Goal: Information Seeking & Learning: Check status

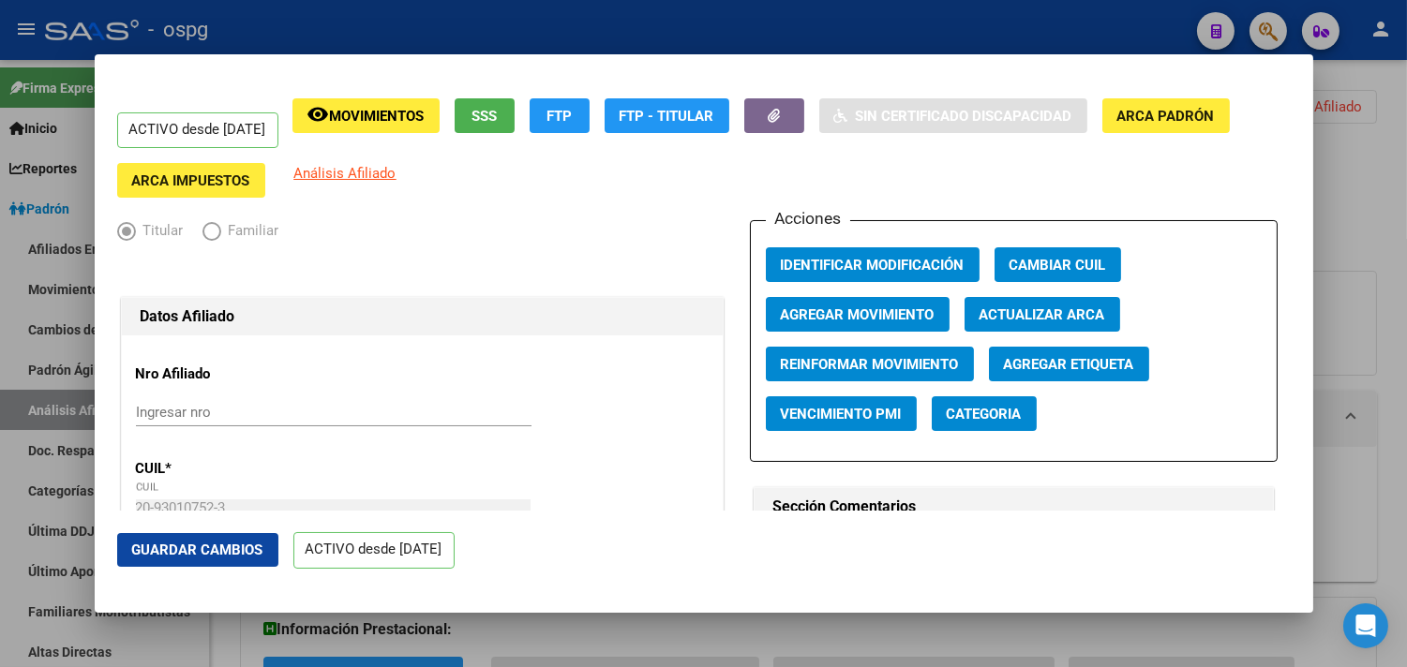
click at [874, 13] on div at bounding box center [703, 333] width 1407 height 667
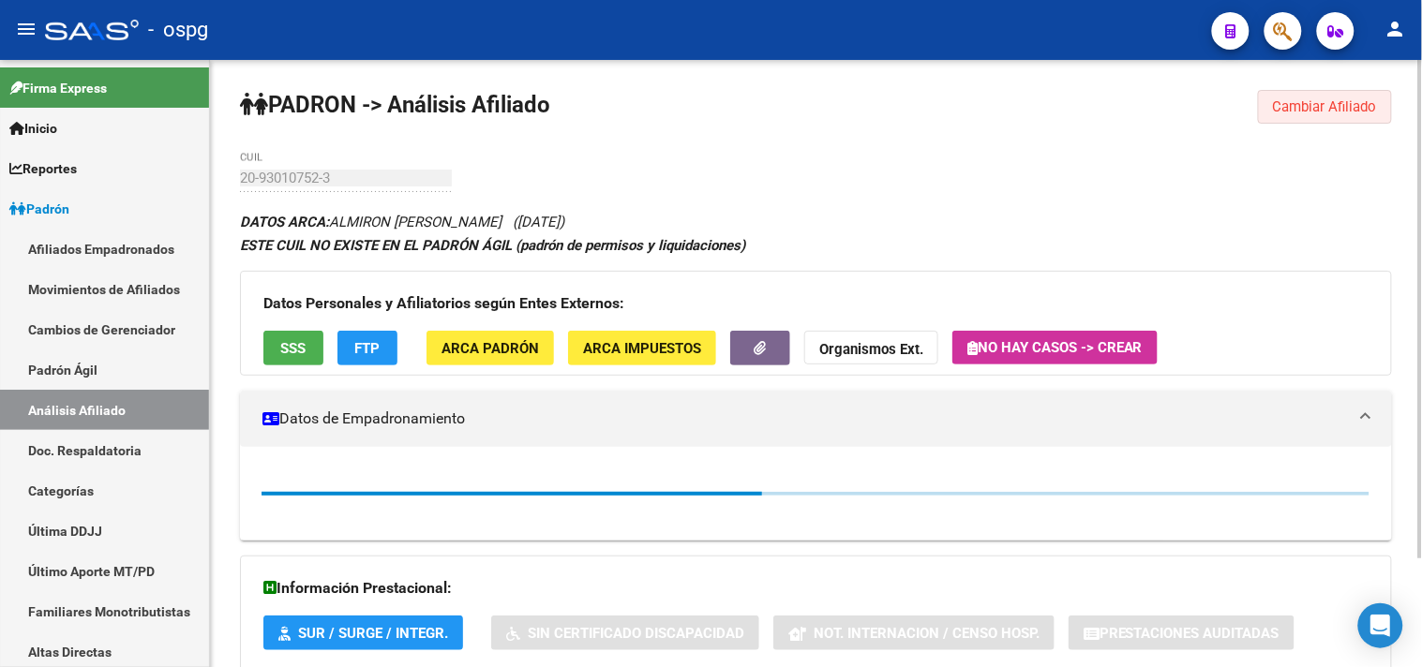
click at [1284, 99] on span "Cambiar Afiliado" at bounding box center [1325, 106] width 104 height 17
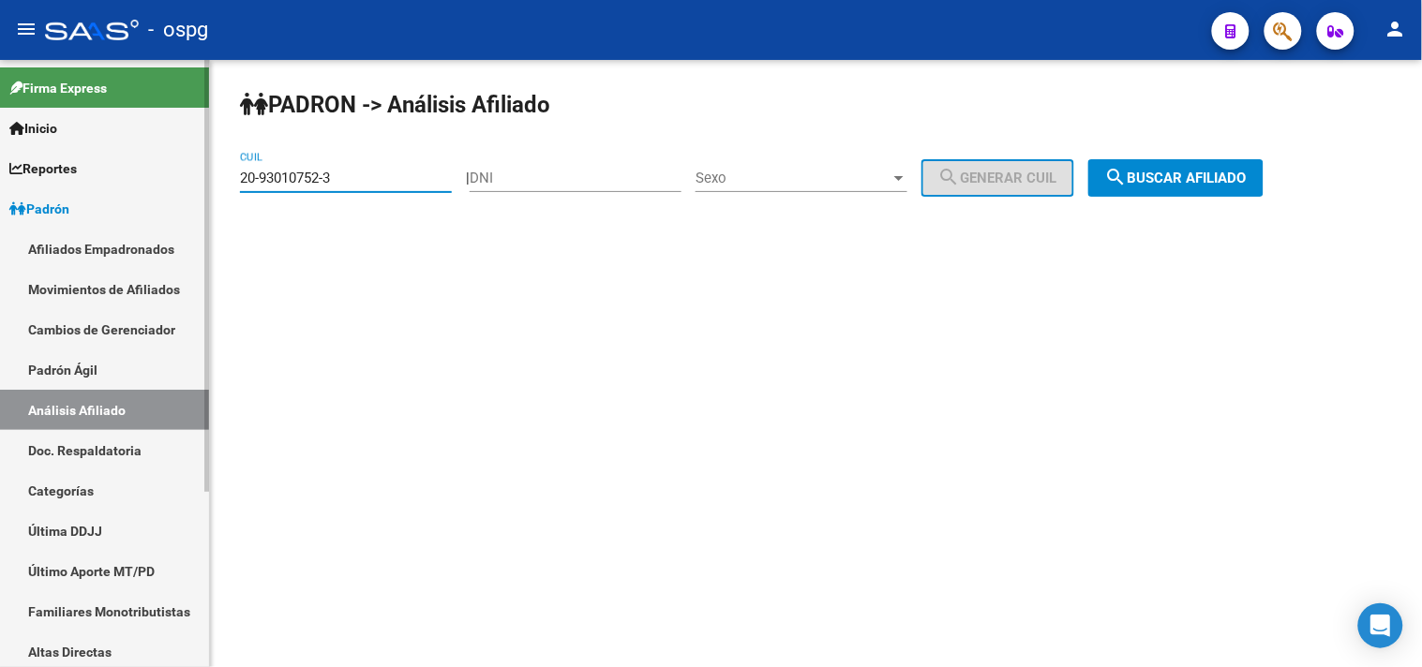
drag, startPoint x: 321, startPoint y: 184, endPoint x: 165, endPoint y: 188, distance: 155.7
click at [166, 190] on mat-sidenav-container "Firma Express Inicio Calendario SSS Instructivos Contacto OS Reportes Ingresos …" at bounding box center [711, 363] width 1422 height 607
paste input "27-25889193-2"
click at [1220, 187] on button "search Buscar afiliado" at bounding box center [1175, 177] width 175 height 37
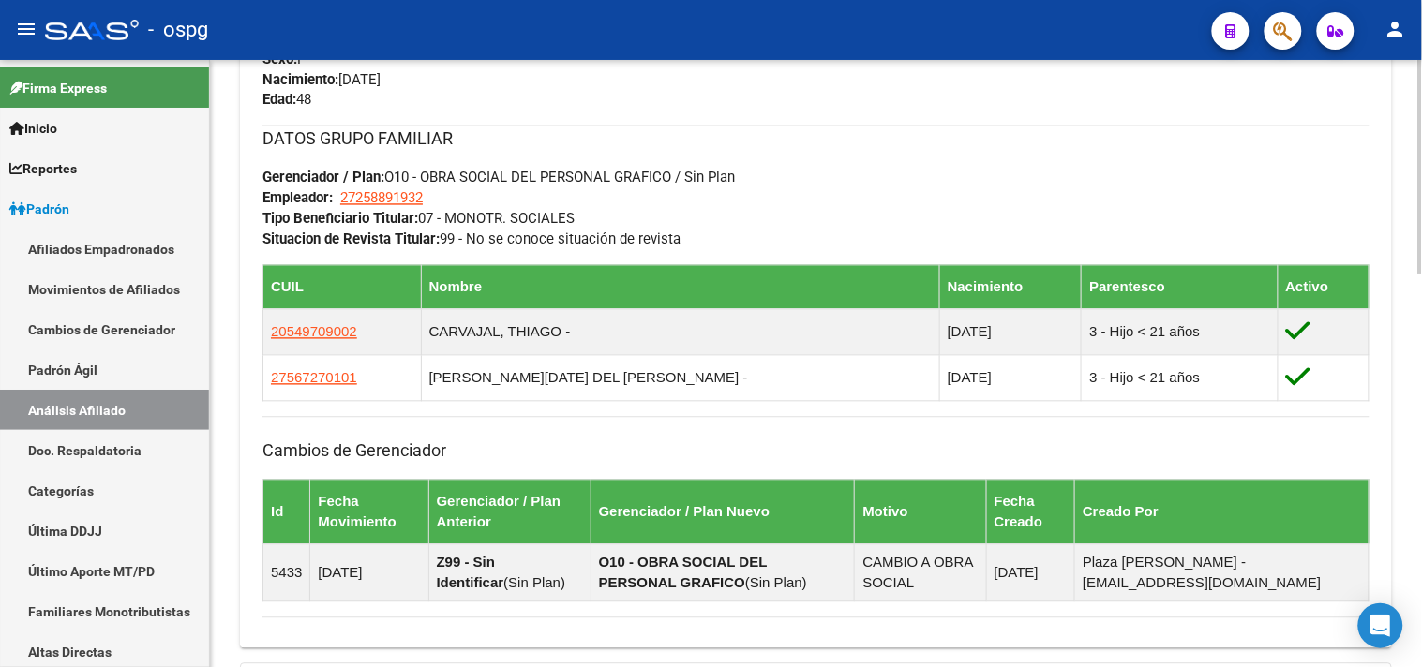
scroll to position [1112, 0]
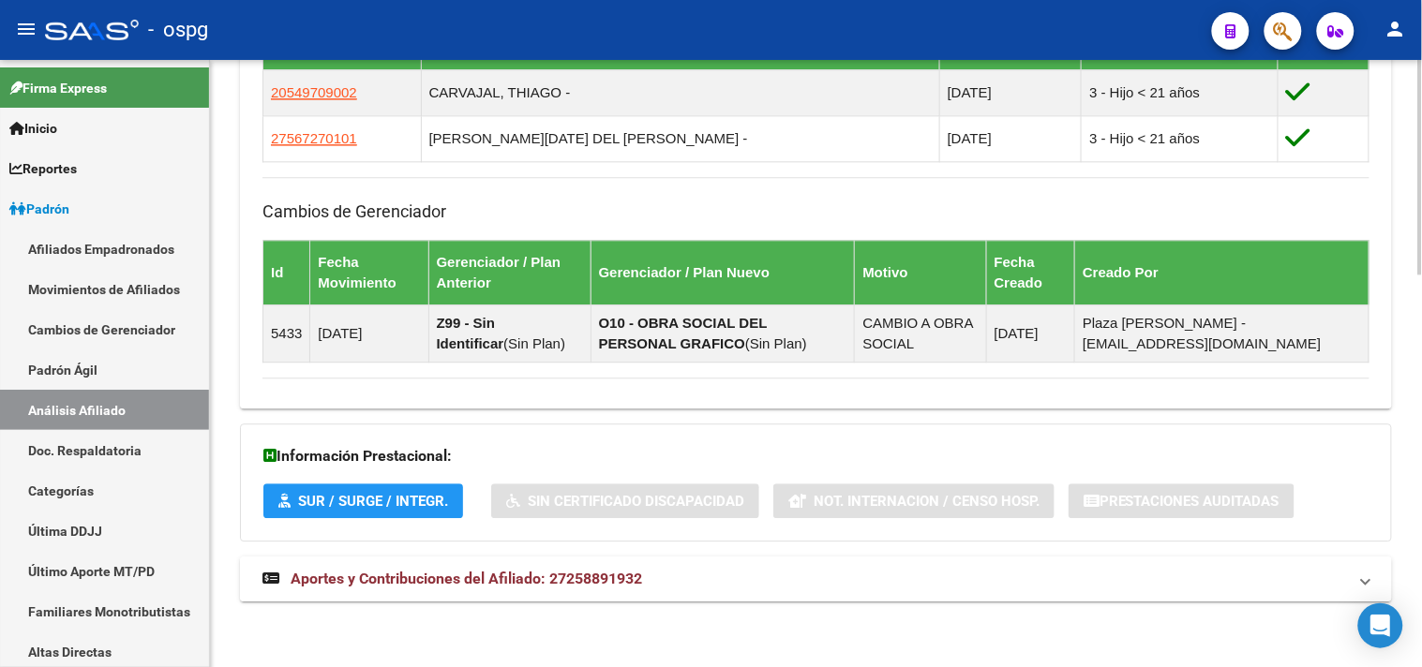
click at [486, 584] on span "Aportes y Contribuciones del Afiliado: 27258891932" at bounding box center [467, 579] width 352 height 18
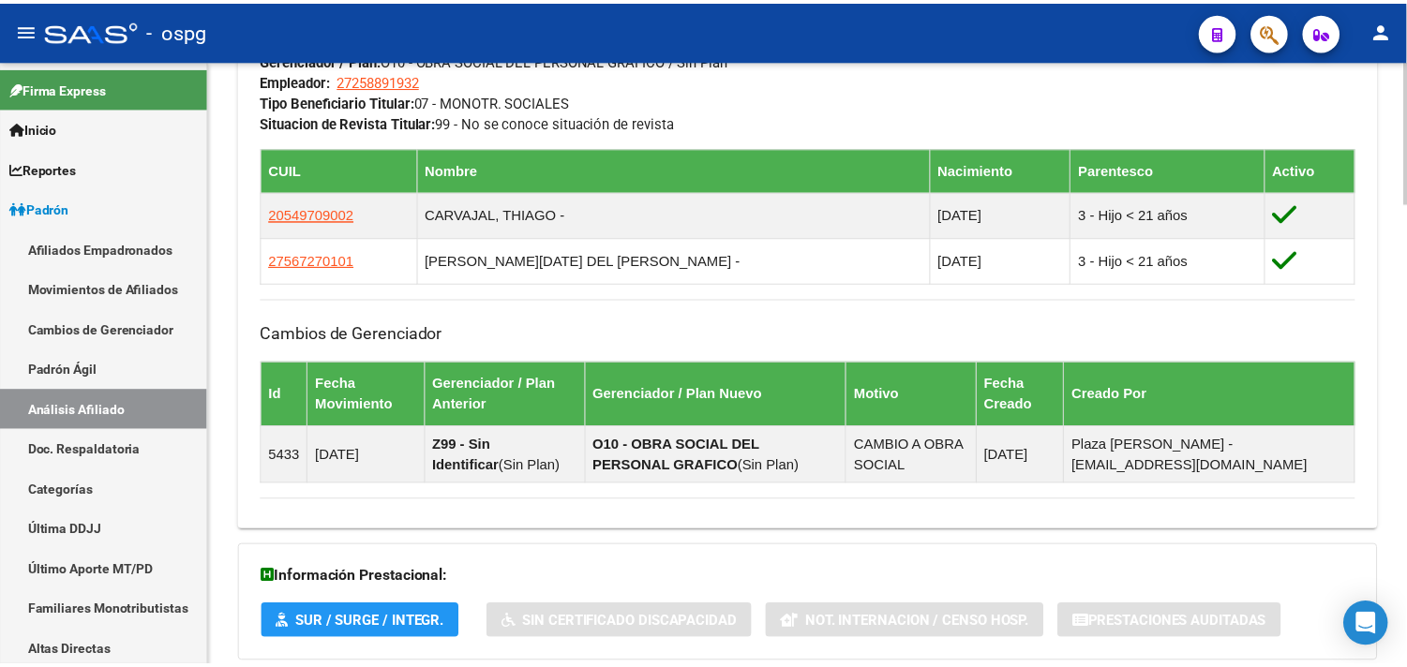
scroll to position [804, 0]
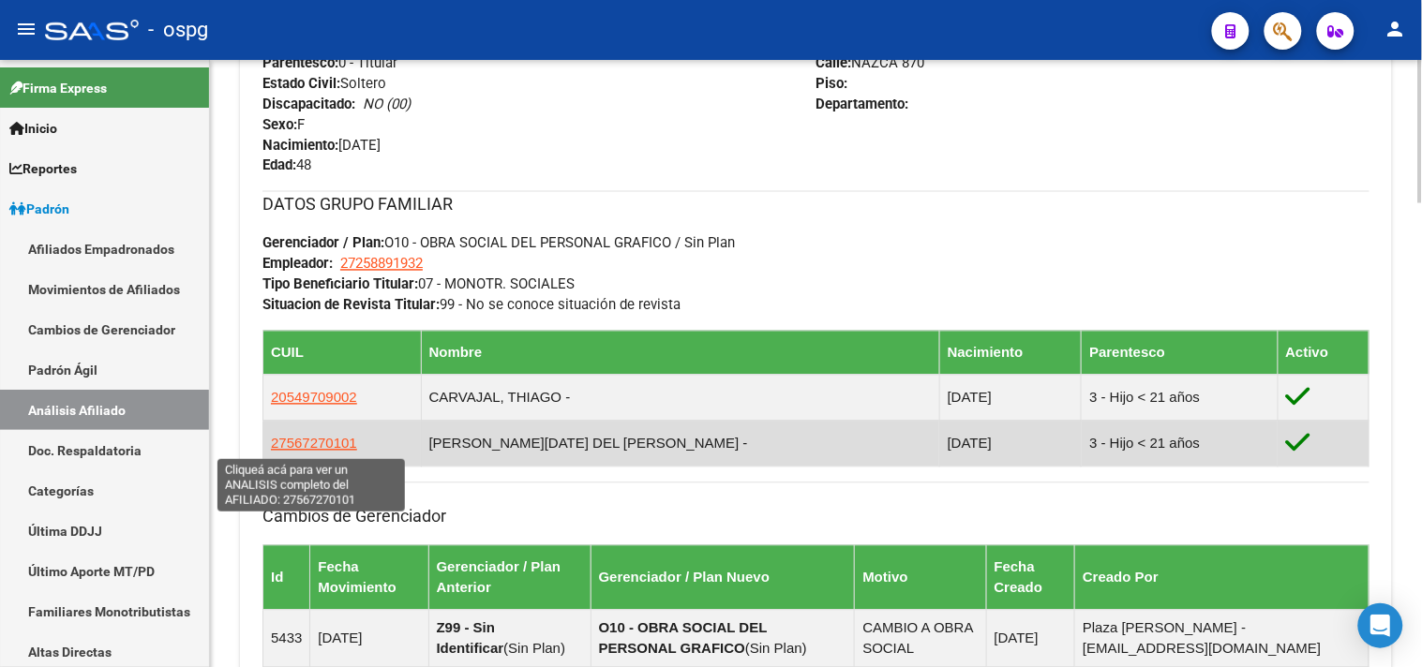
click at [316, 441] on span "27567270101" at bounding box center [314, 444] width 86 height 16
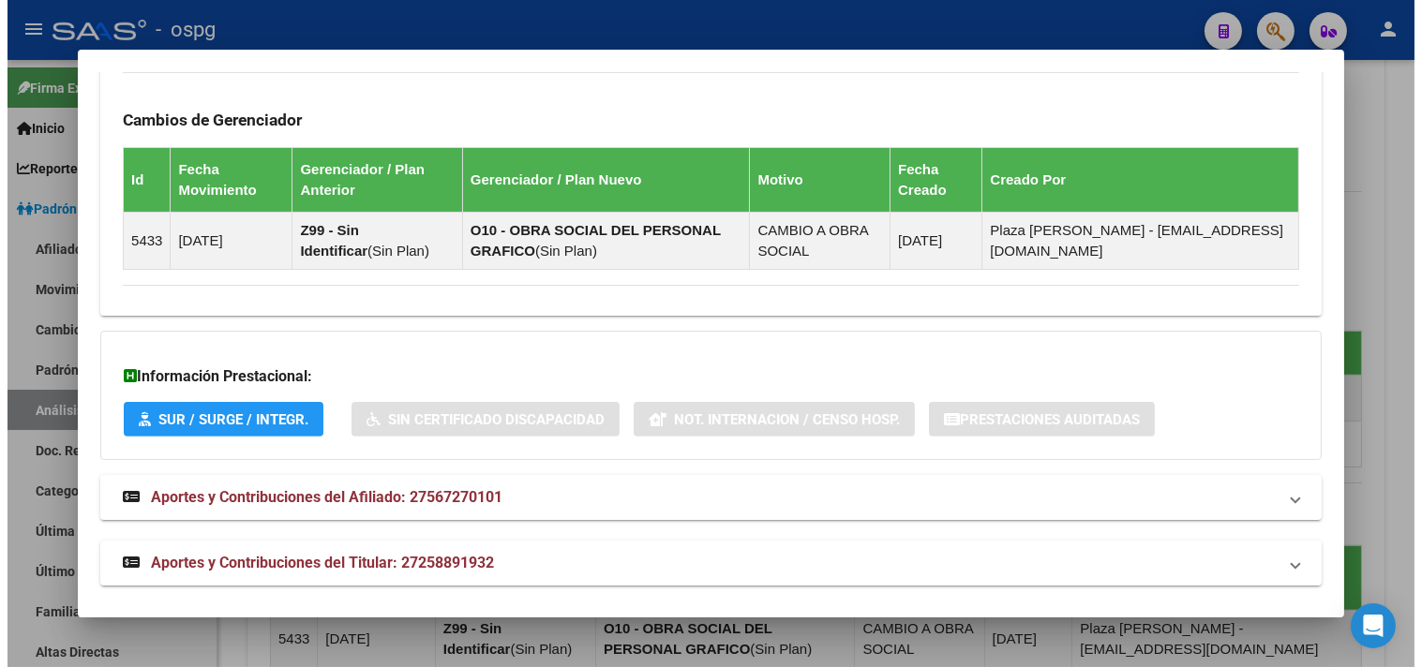
scroll to position [1250, 0]
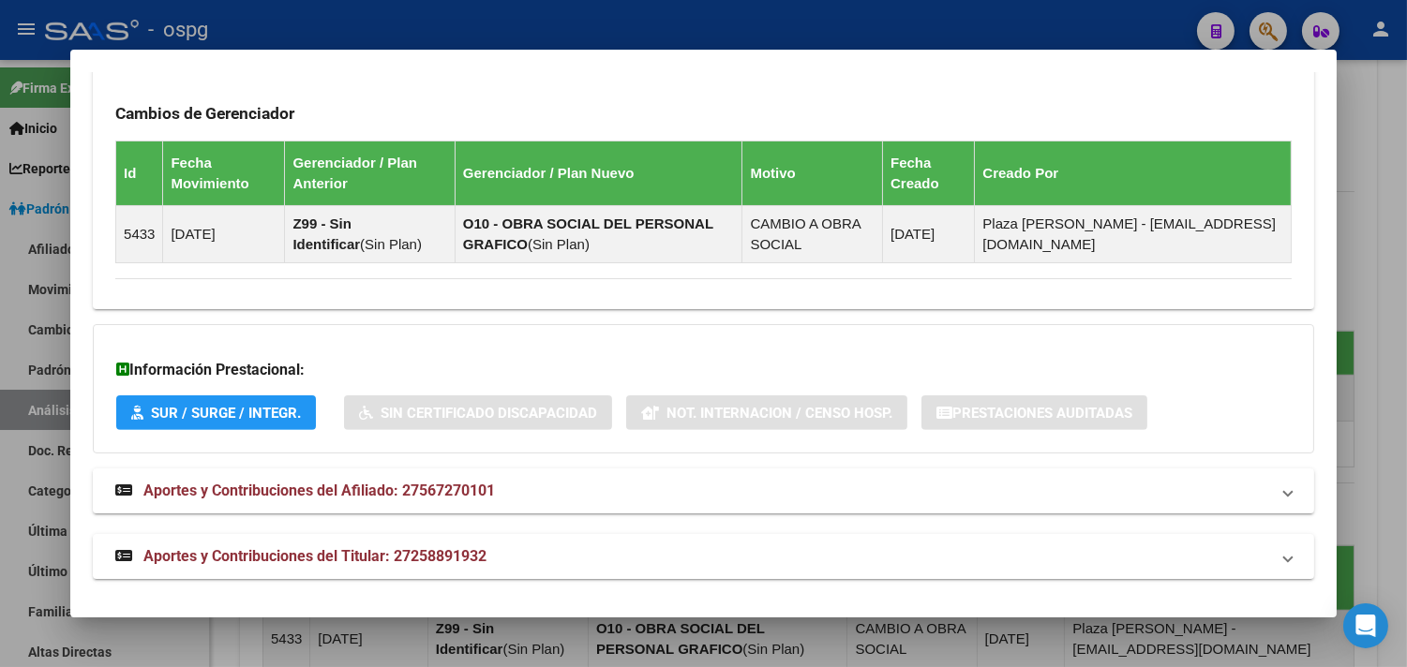
click at [765, 1] on div at bounding box center [703, 333] width 1407 height 667
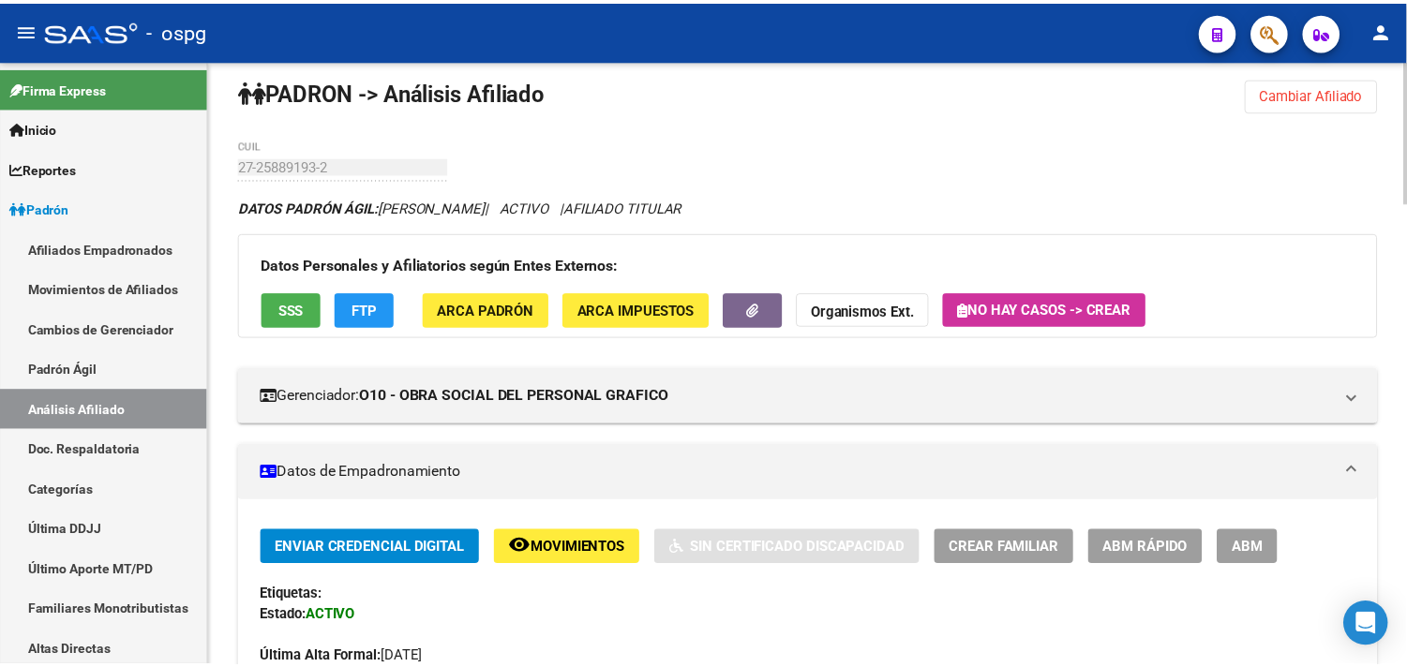
scroll to position [0, 0]
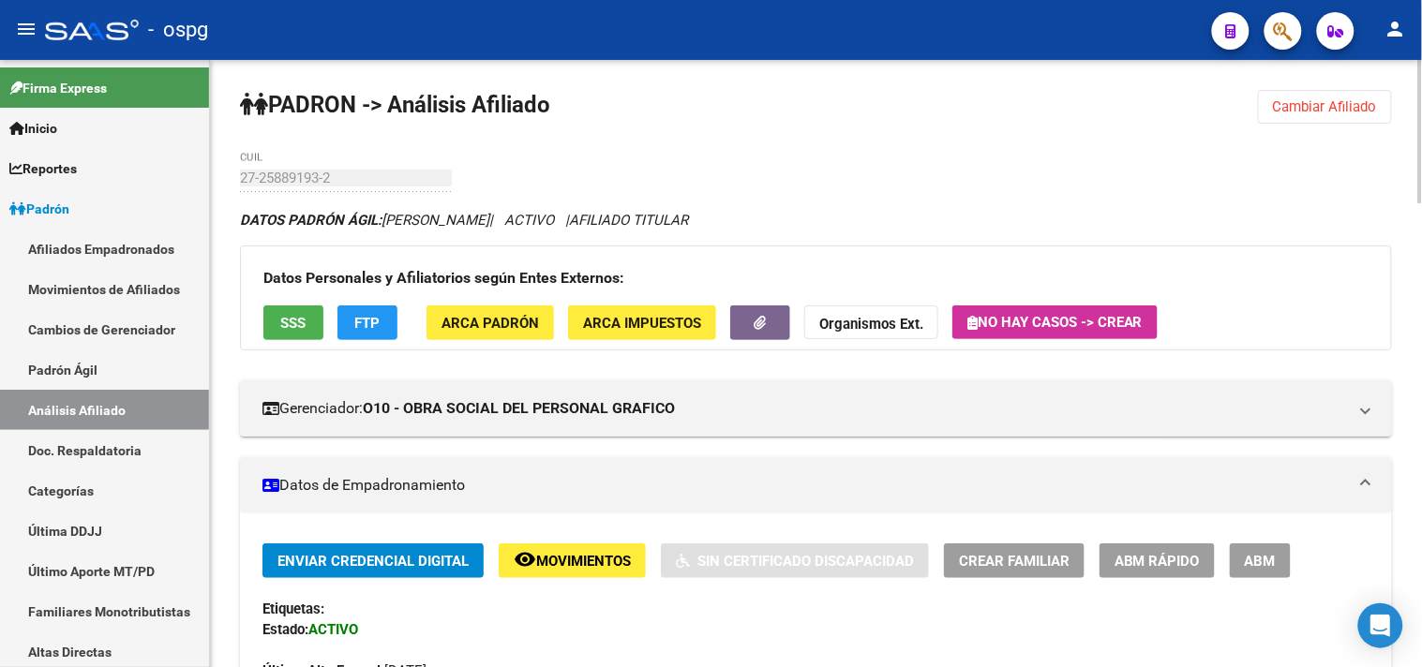
click at [287, 315] on span "SSS" at bounding box center [293, 323] width 25 height 17
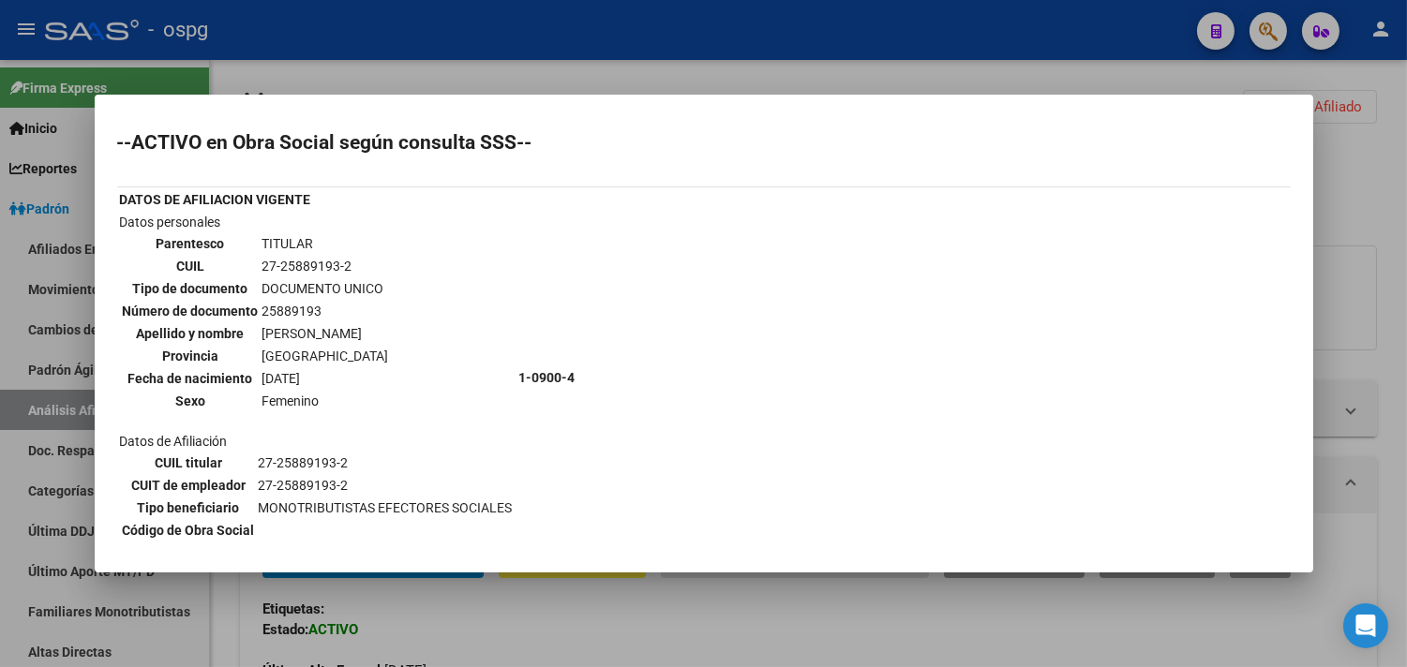
click at [431, 69] on div at bounding box center [703, 333] width 1407 height 667
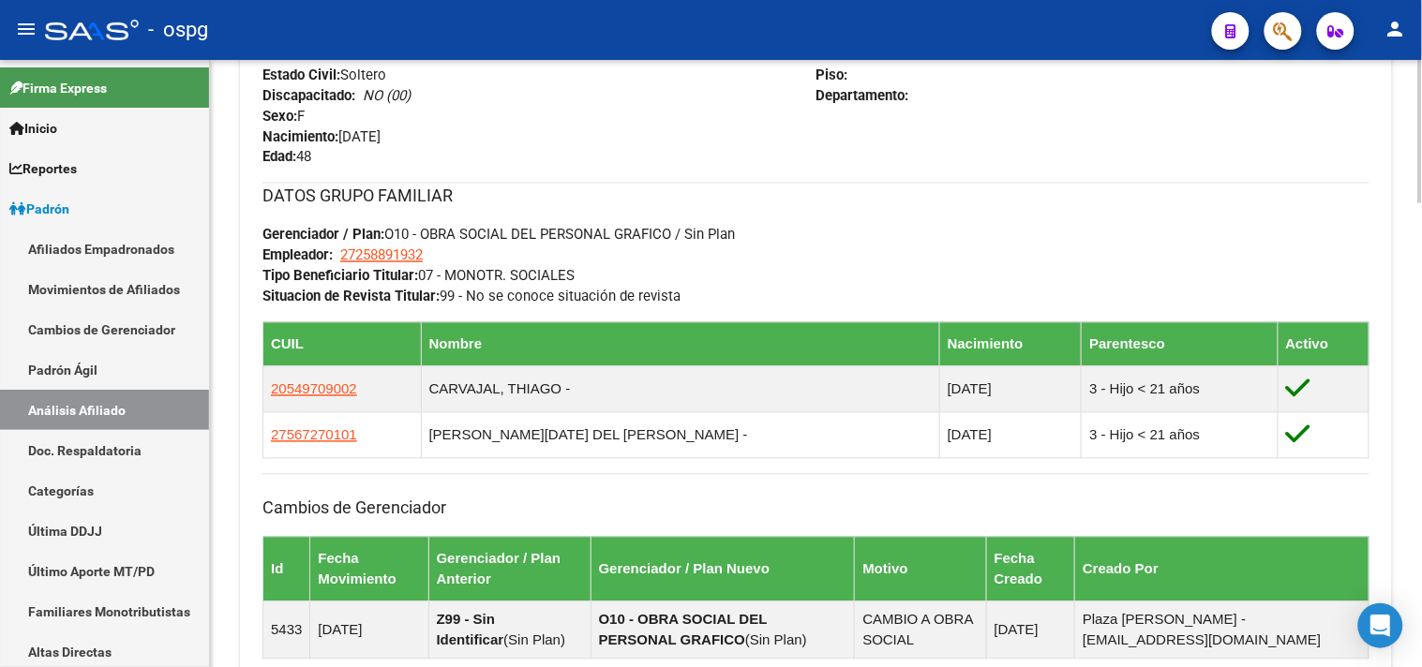
scroll to position [937, 0]
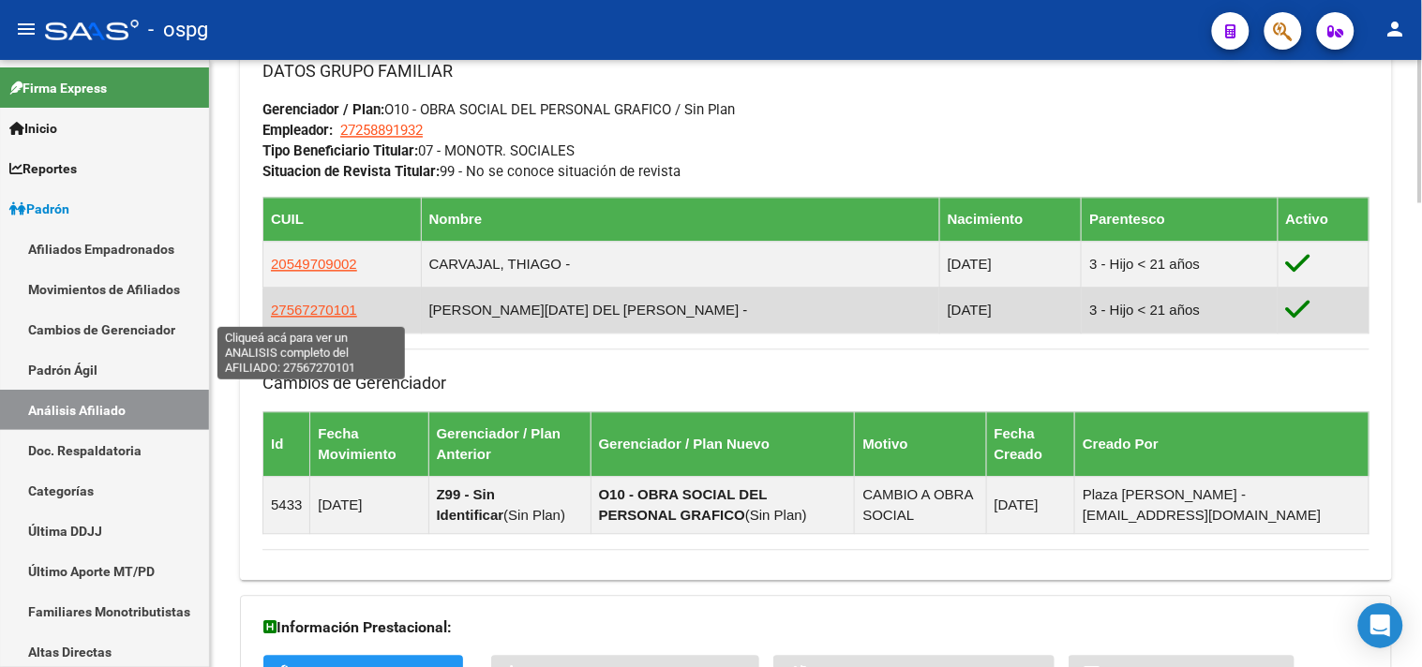
click at [336, 317] on span "27567270101" at bounding box center [314, 311] width 86 height 16
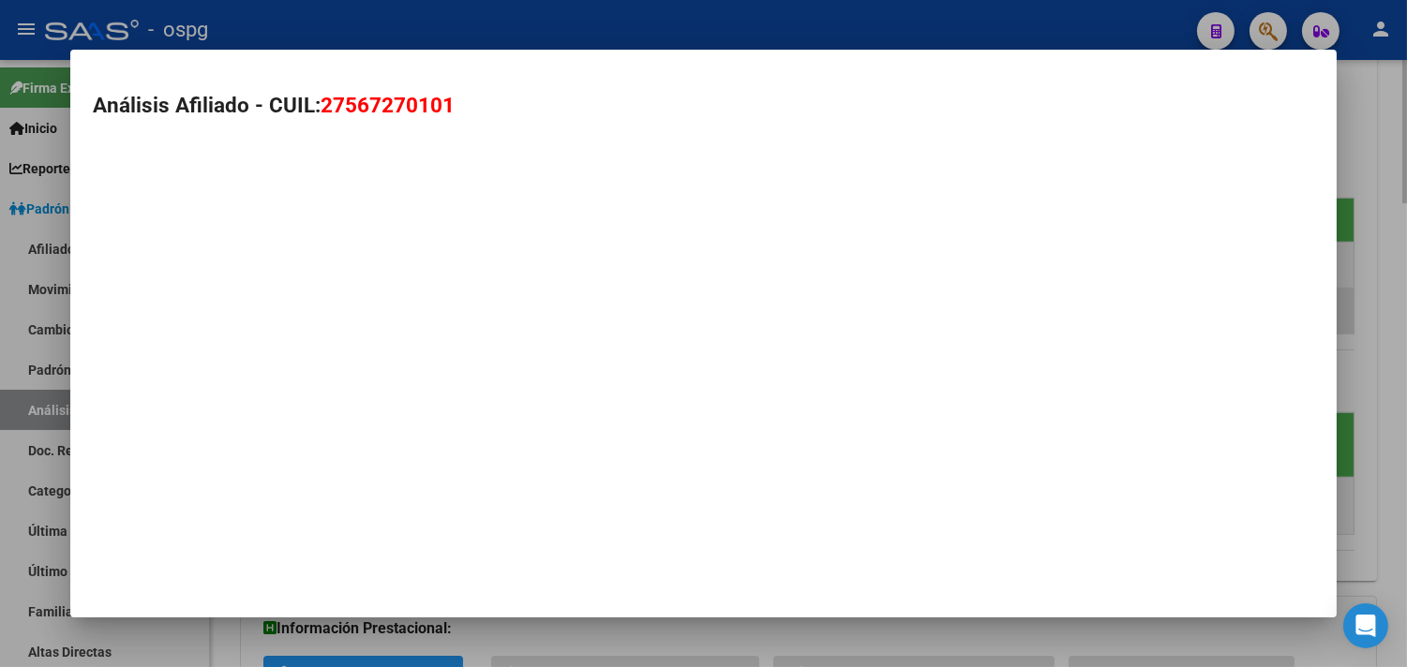
click at [336, 317] on mat-dialog-container "Análisis Afiliado - CUIL: 27567270101" at bounding box center [703, 333] width 1266 height 567
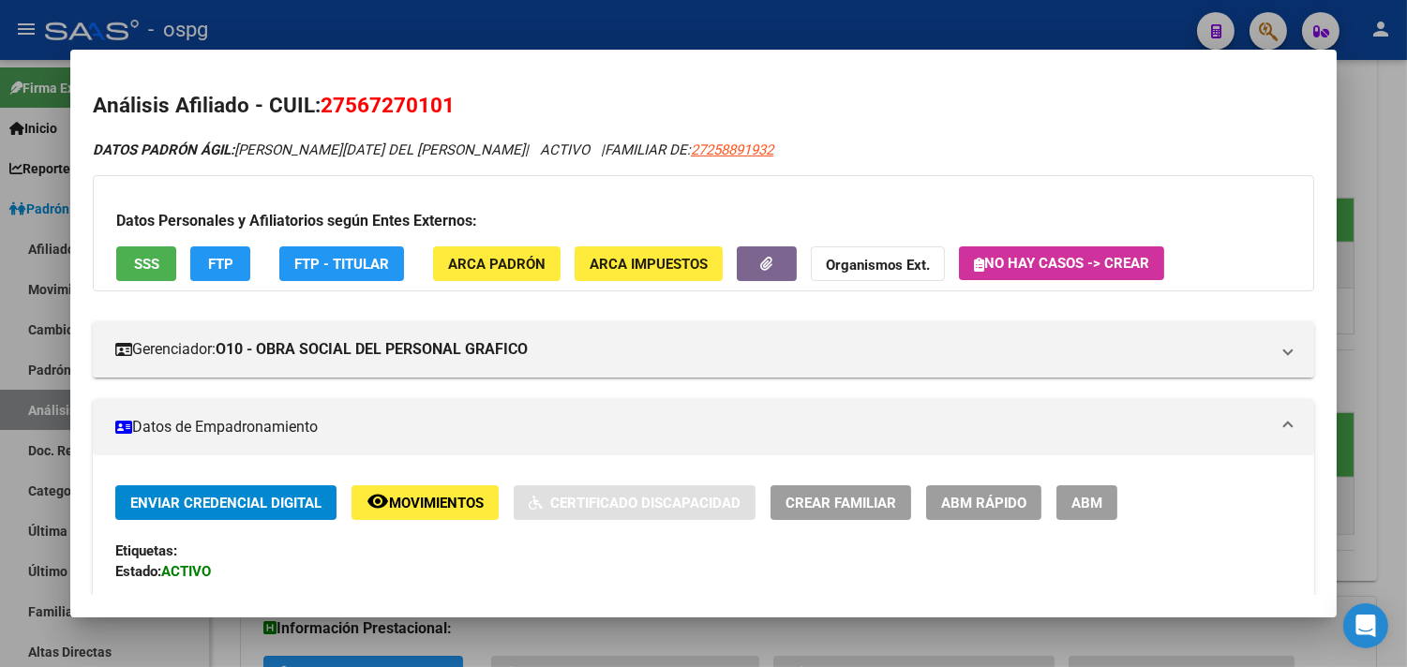
click at [382, 34] on div at bounding box center [703, 333] width 1407 height 667
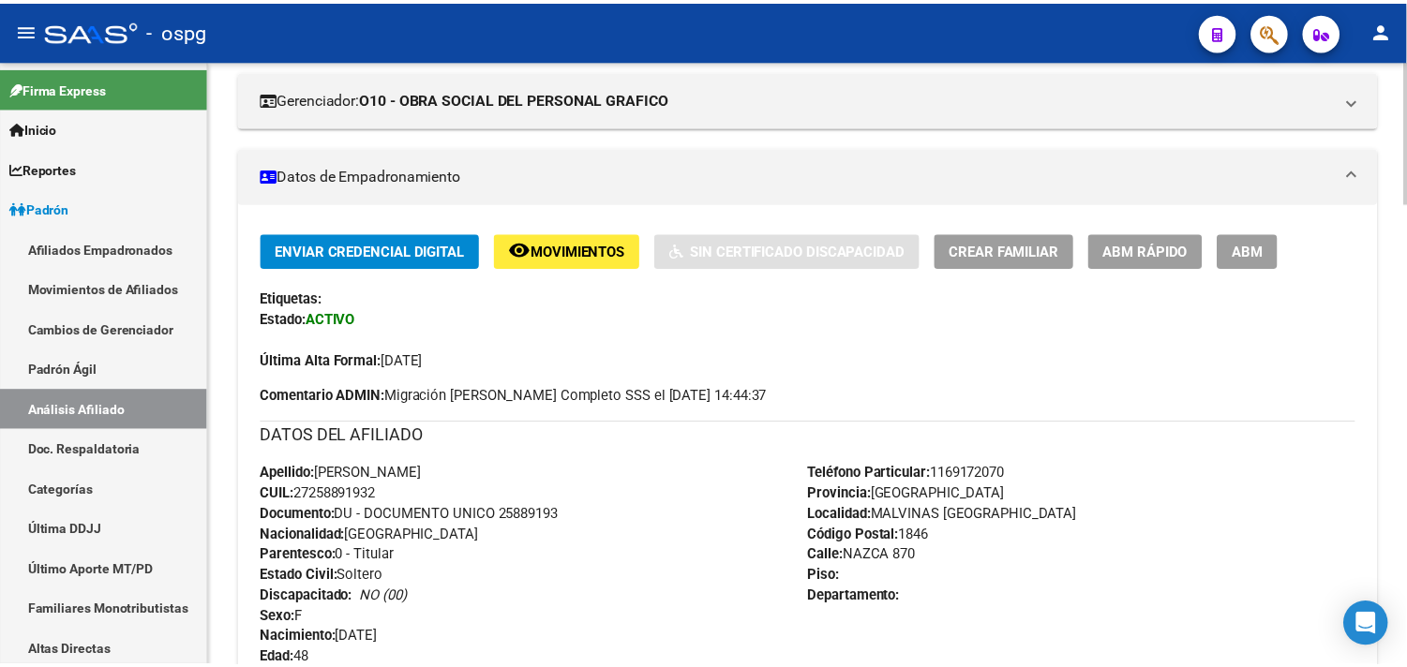
scroll to position [195, 0]
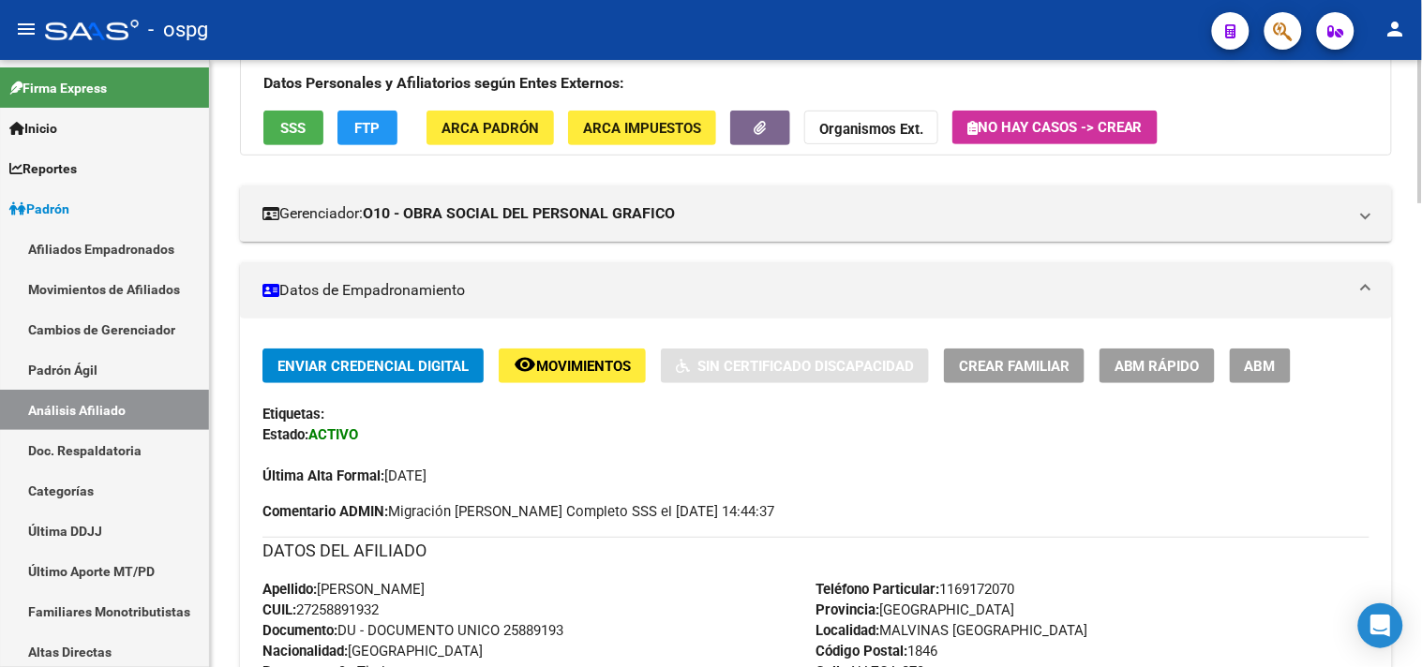
click at [384, 129] on button "FTP" at bounding box center [367, 128] width 60 height 35
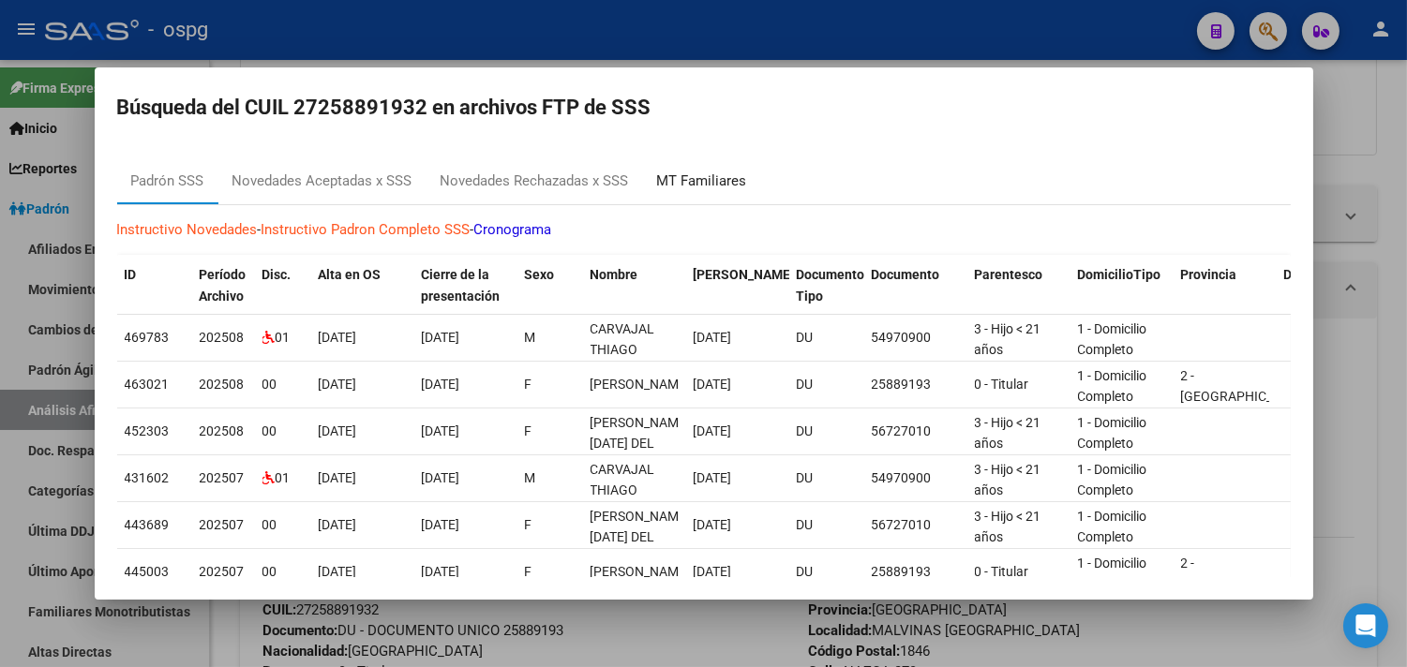
click at [700, 183] on div "MT Familiares" at bounding box center [702, 182] width 90 height 22
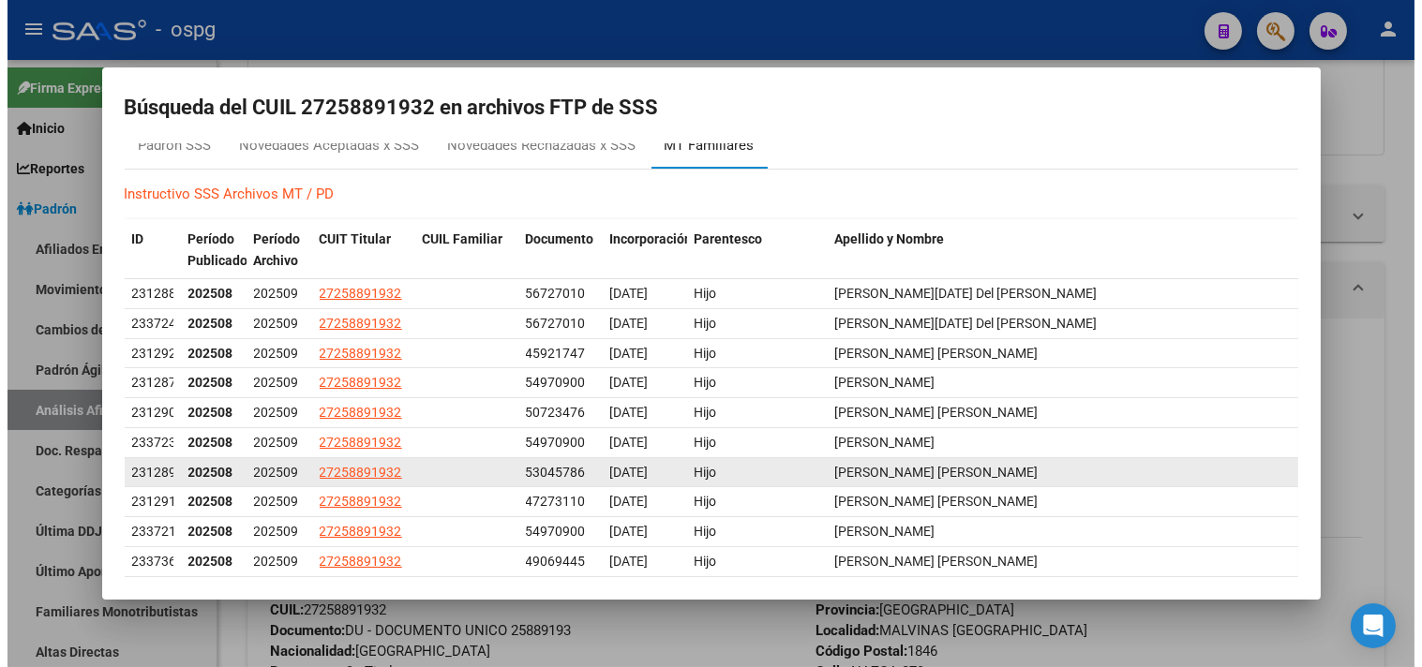
scroll to position [0, 0]
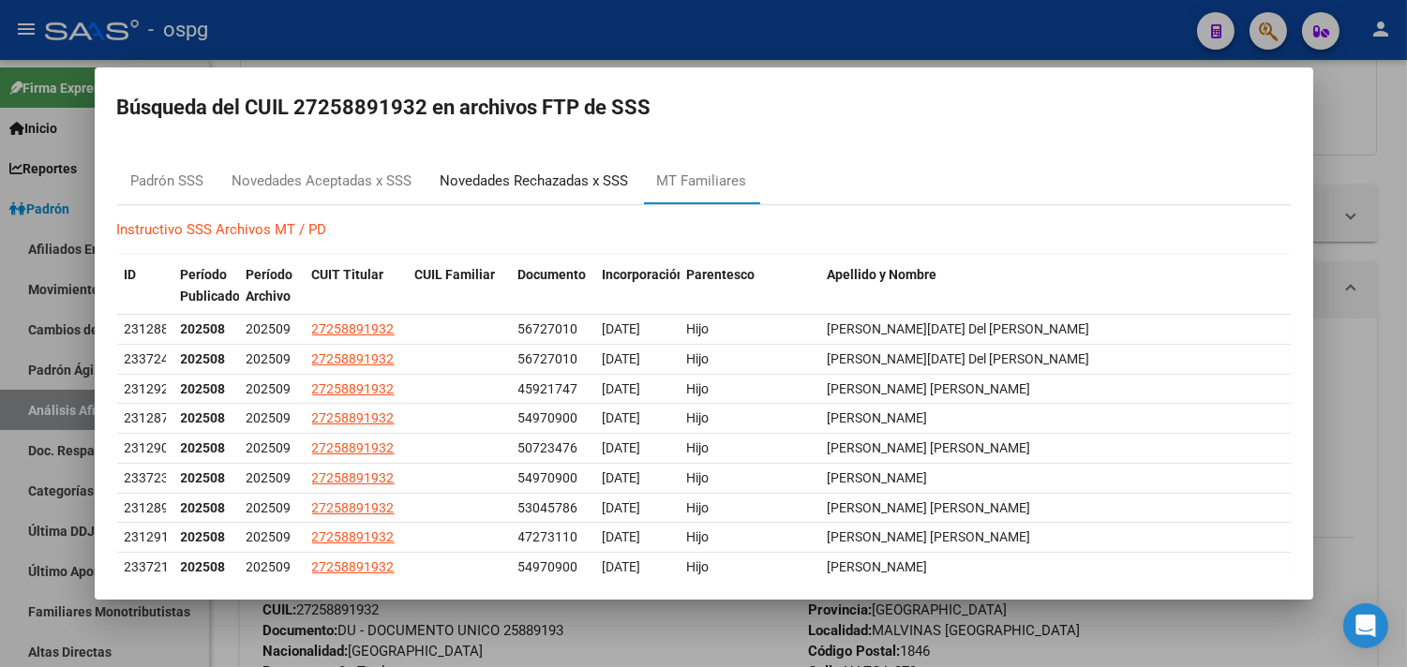
click at [526, 179] on div "Novedades Rechazadas x SSS" at bounding box center [535, 182] width 188 height 22
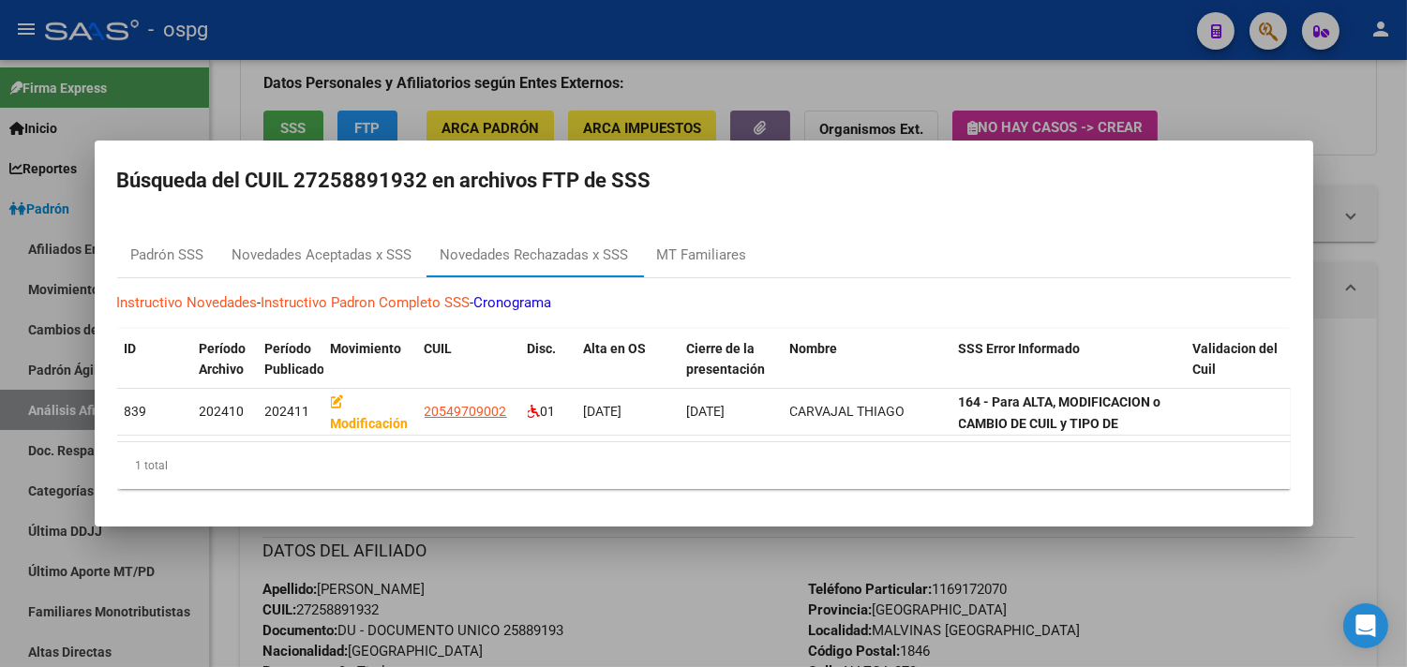
click at [260, 109] on div at bounding box center [703, 333] width 1407 height 667
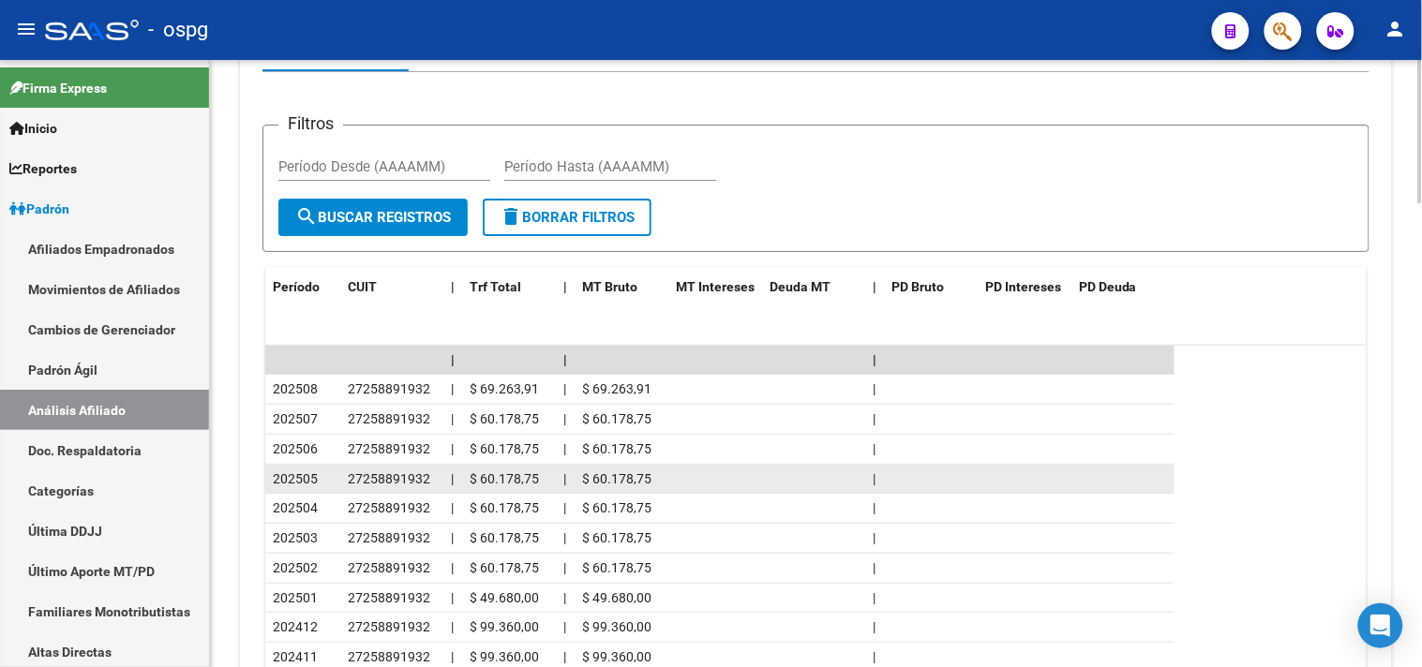
scroll to position [1654, 0]
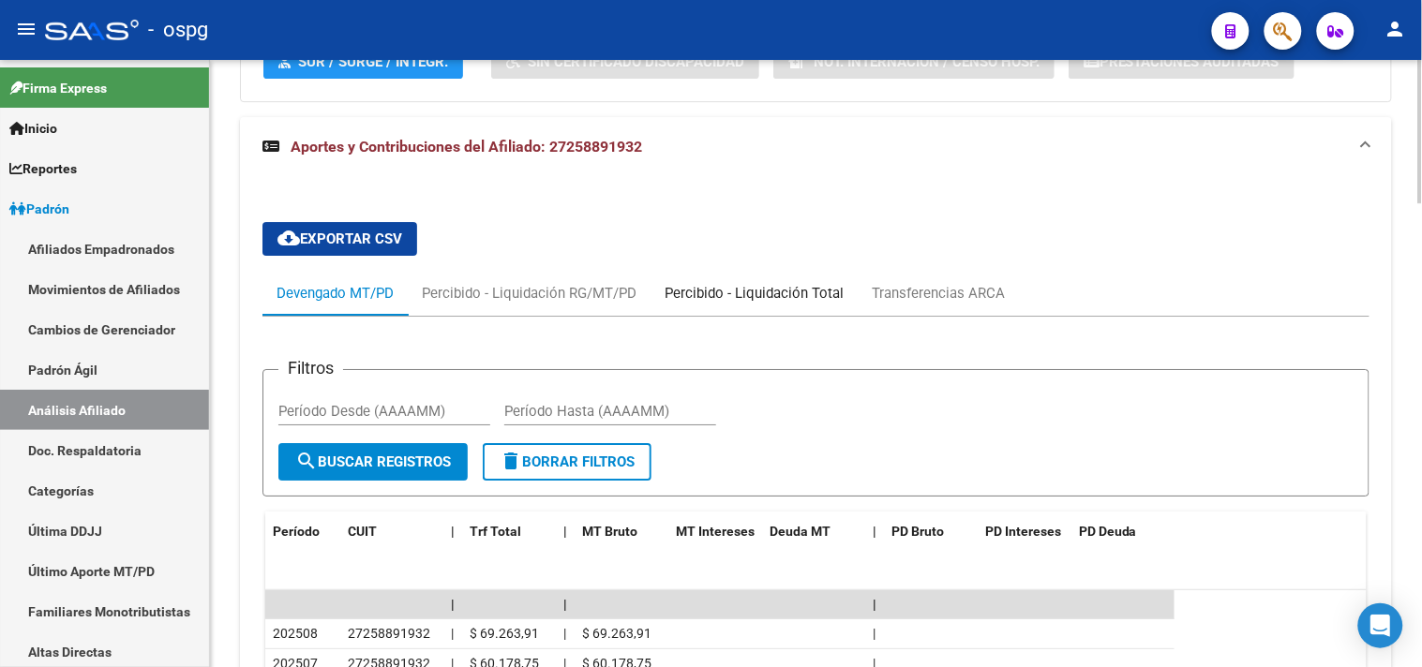
click at [744, 306] on div "Percibido - Liquidación Total" at bounding box center [754, 293] width 207 height 45
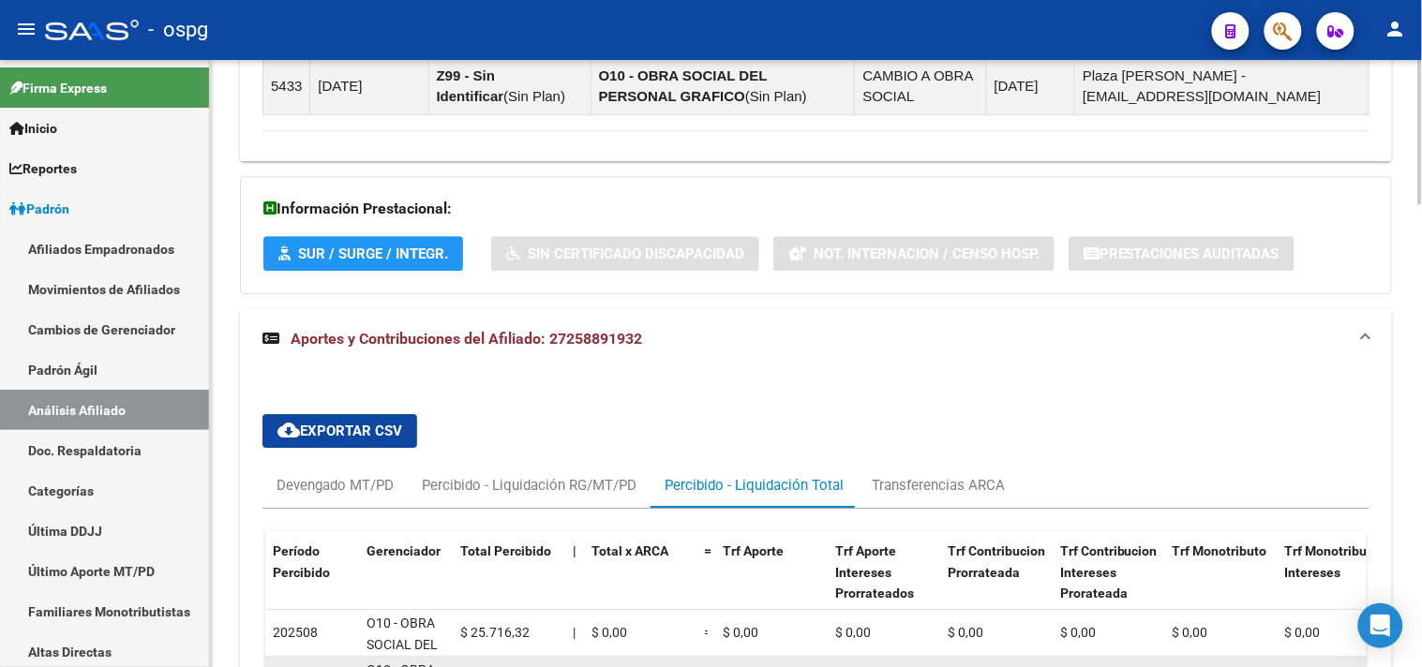
scroll to position [1341, 0]
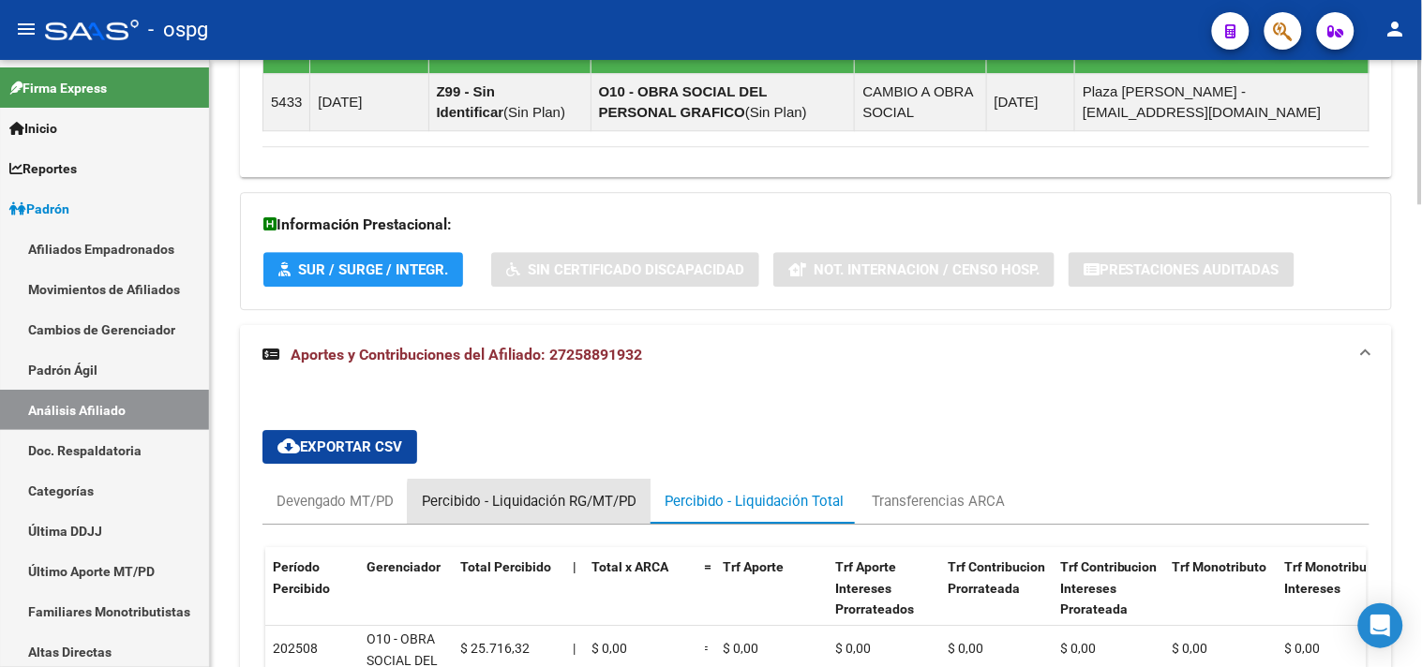
click at [559, 508] on div "Percibido - Liquidación RG/MT/PD" at bounding box center [529, 501] width 215 height 21
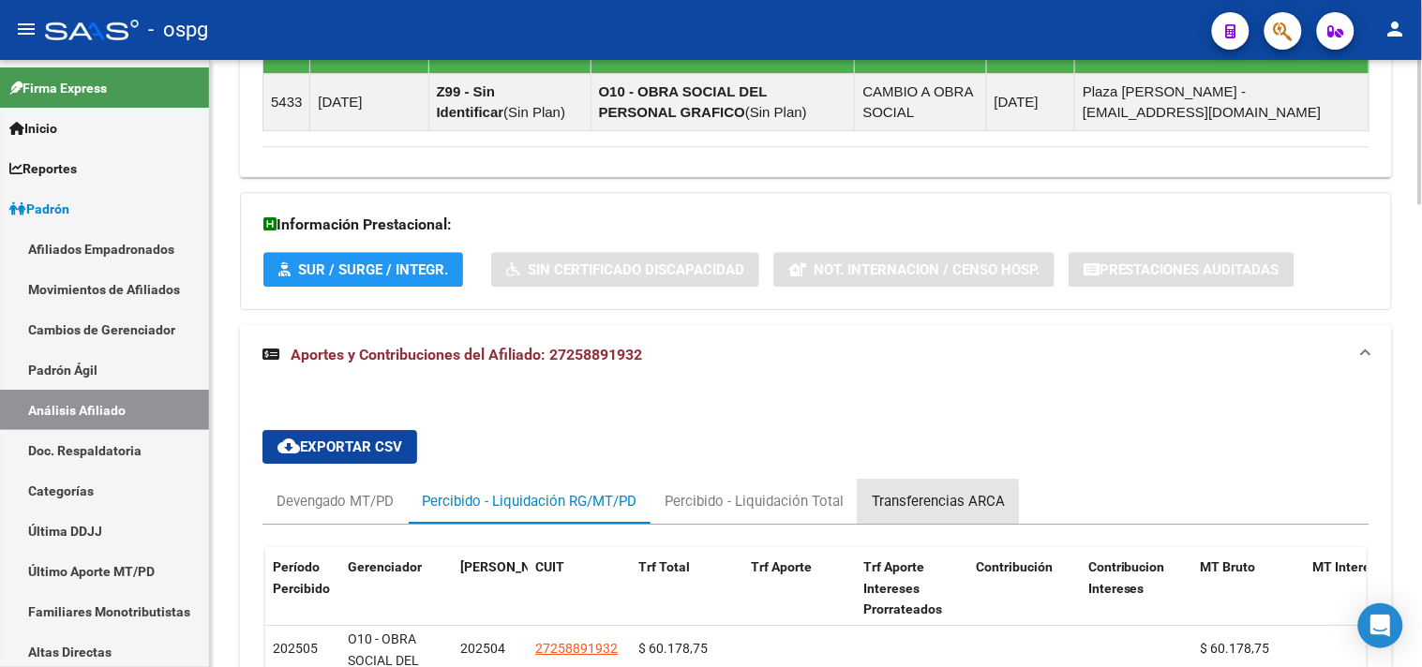
click at [916, 507] on div "Transferencias ARCA" at bounding box center [938, 501] width 133 height 21
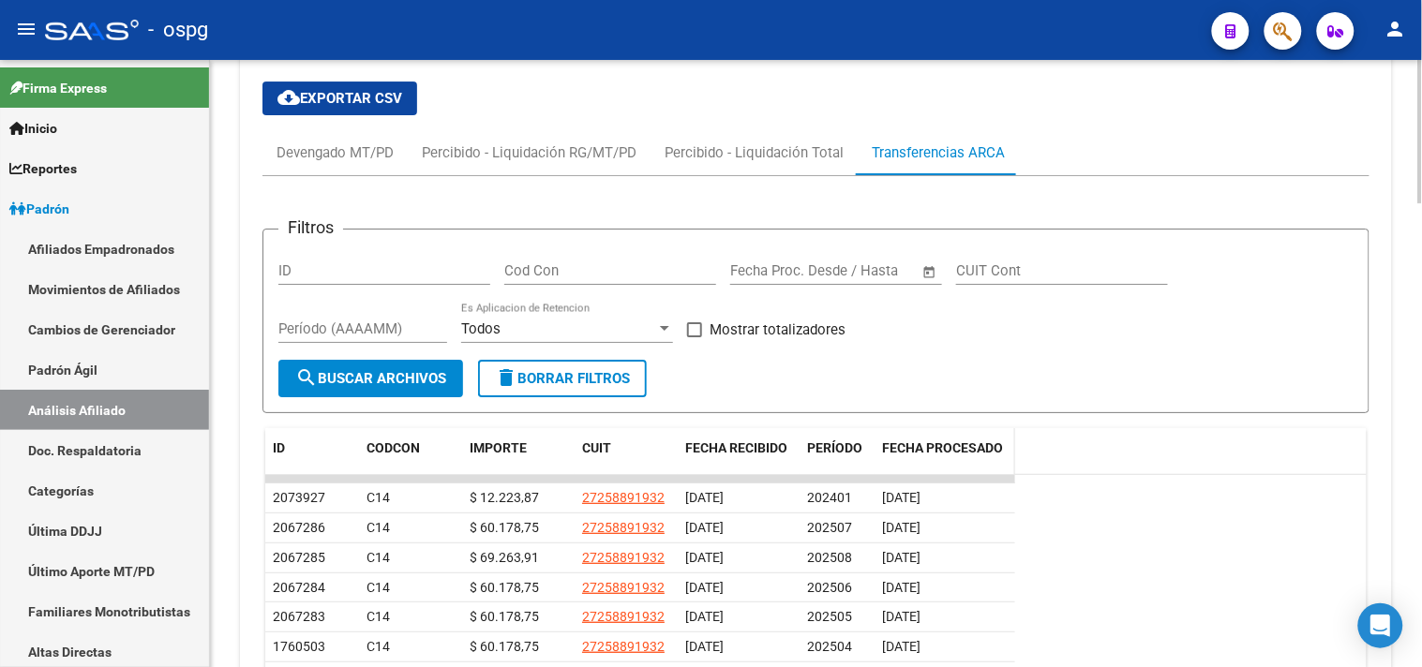
scroll to position [1841, 0]
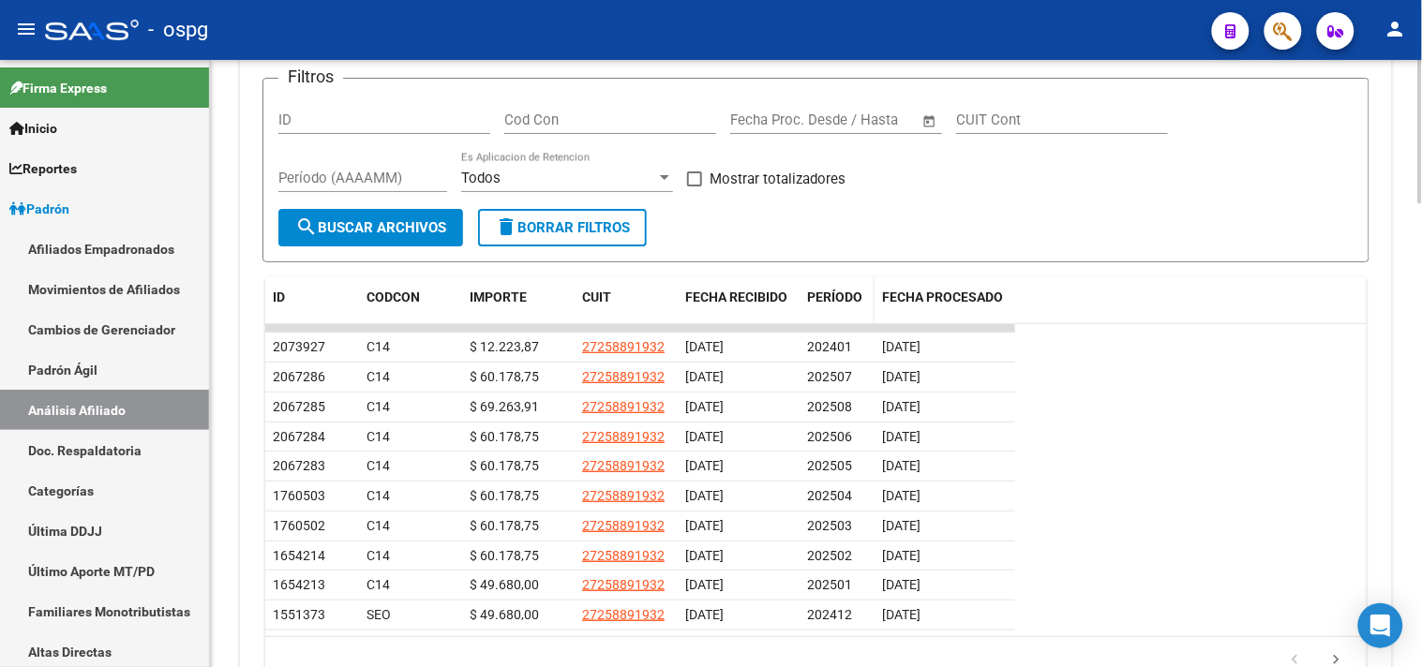
click at [842, 302] on span "PERÍODO" at bounding box center [834, 297] width 55 height 15
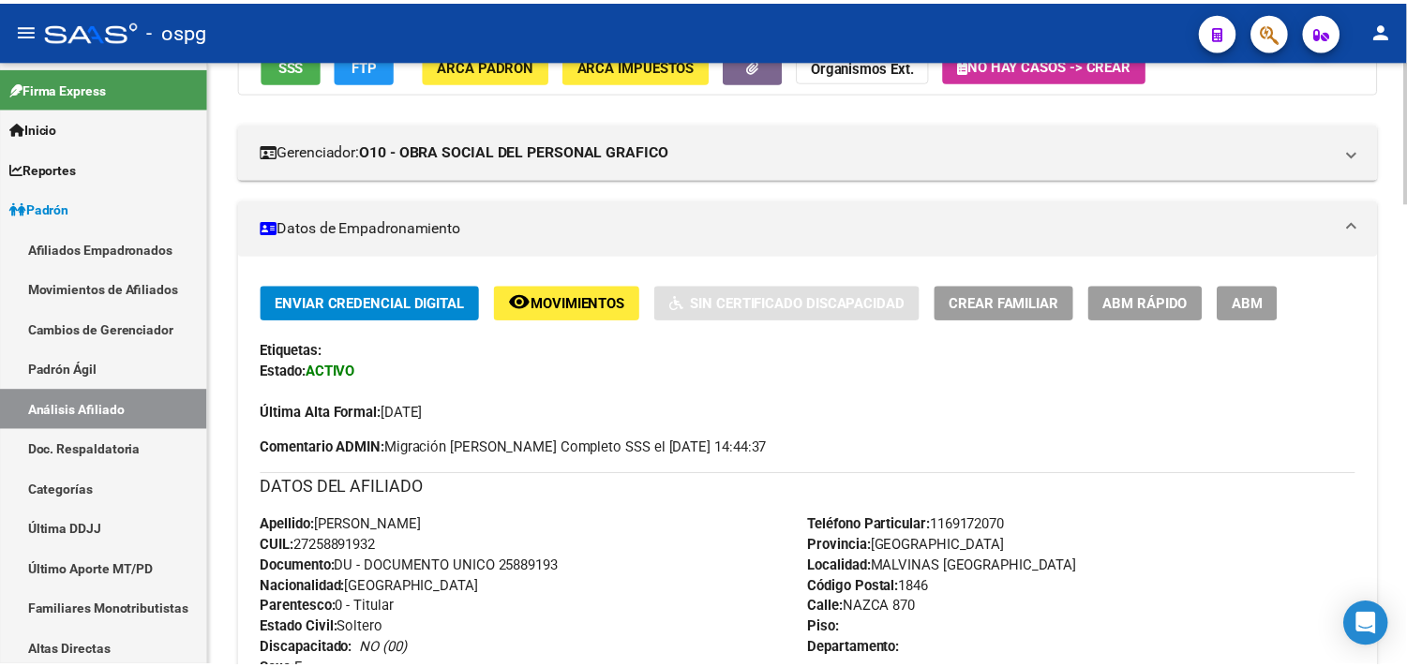
scroll to position [0, 0]
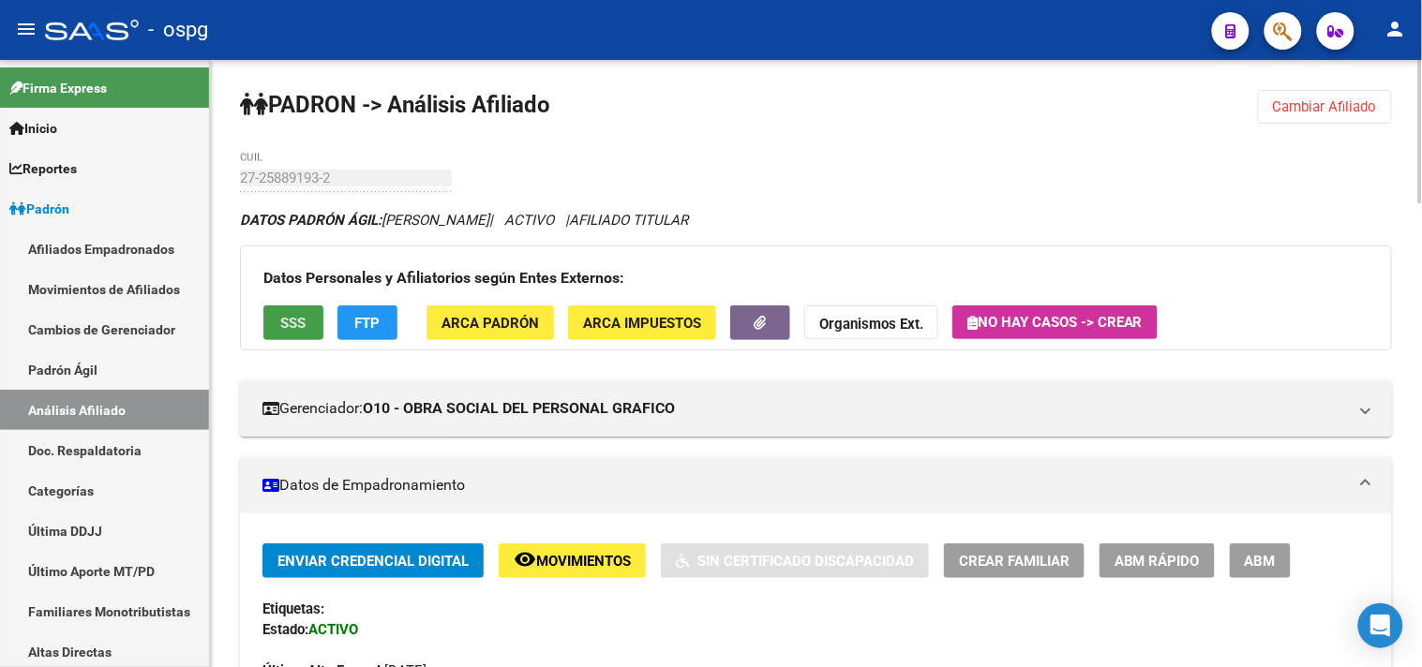
click at [293, 323] on span "SSS" at bounding box center [293, 323] width 25 height 17
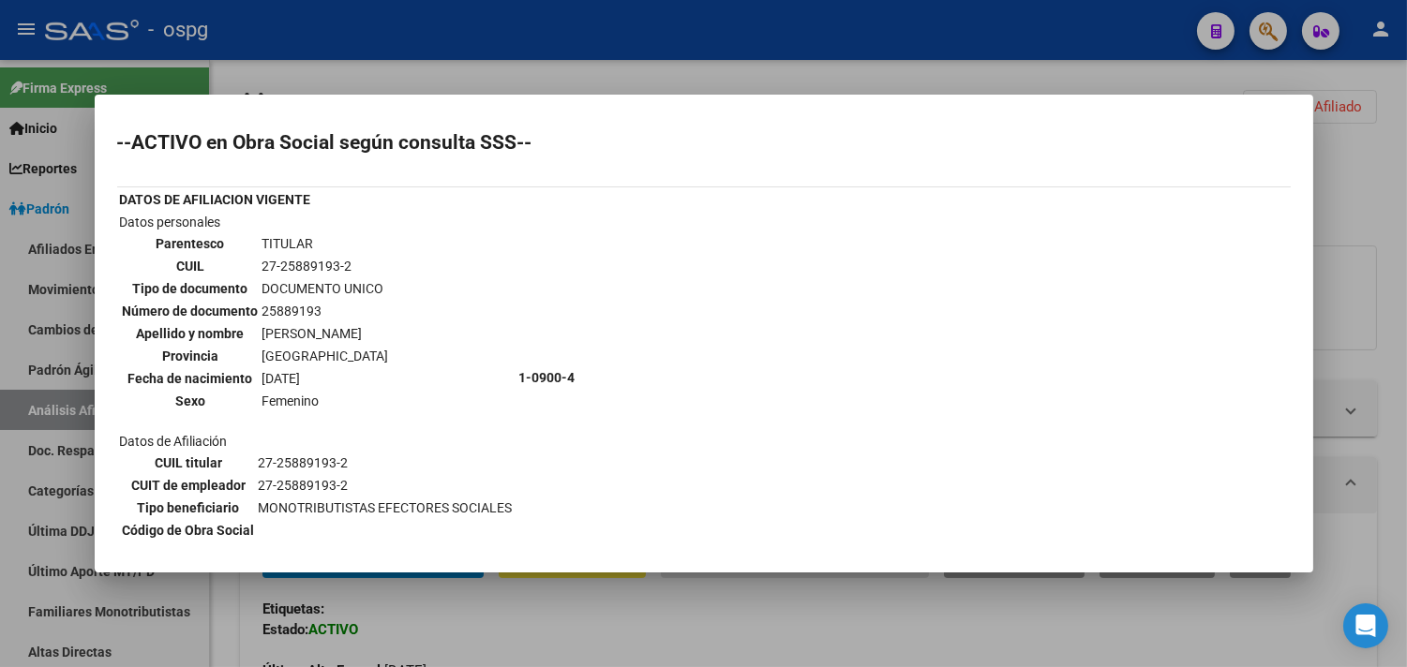
drag, startPoint x: 539, startPoint y: 72, endPoint x: 593, endPoint y: 56, distance: 56.7
click at [539, 70] on div at bounding box center [703, 333] width 1407 height 667
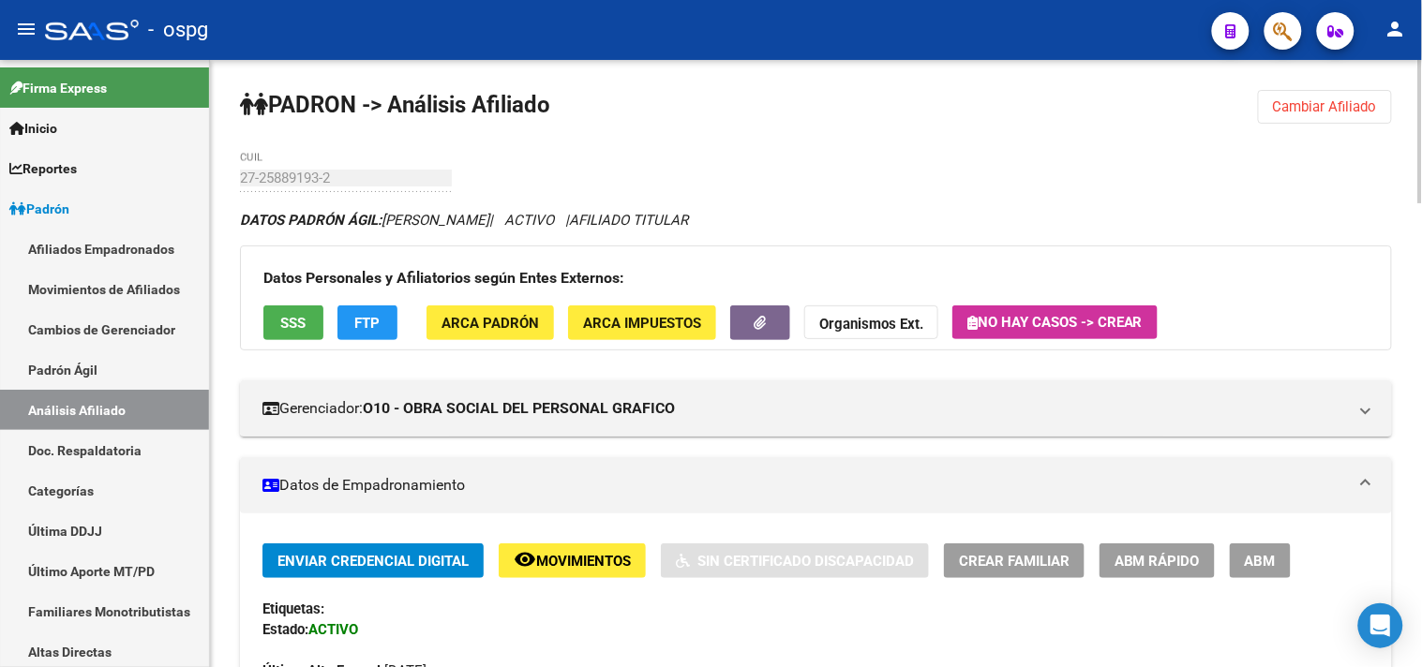
click at [378, 324] on span "FTP" at bounding box center [367, 323] width 25 height 17
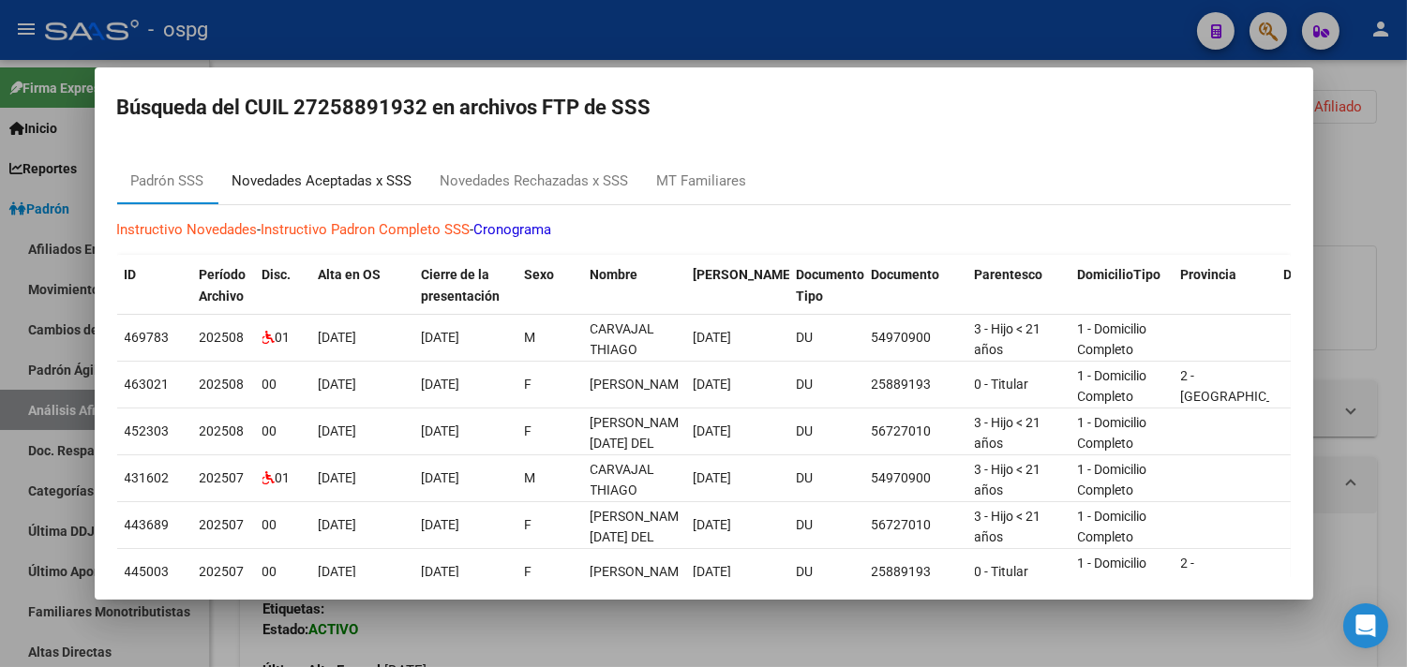
click at [266, 189] on div "Novedades Aceptadas x SSS" at bounding box center [322, 182] width 180 height 22
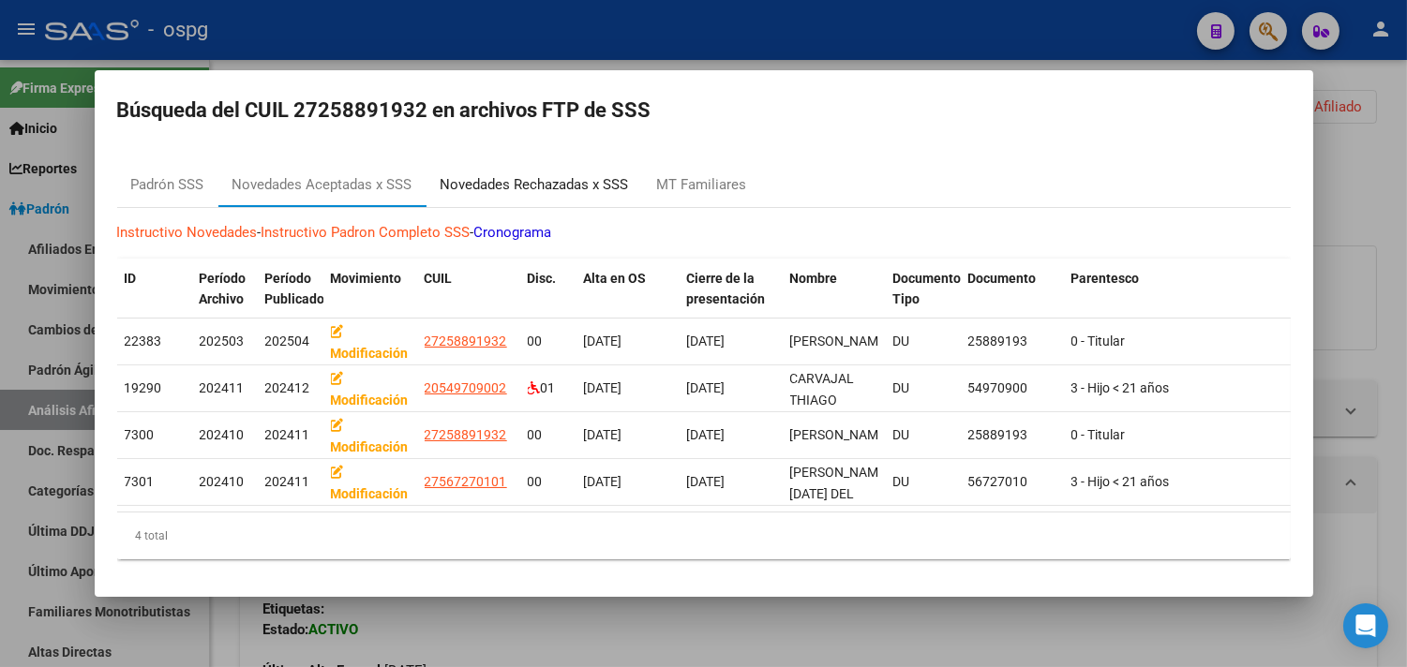
click at [499, 180] on div "Novedades Rechazadas x SSS" at bounding box center [535, 185] width 188 height 22
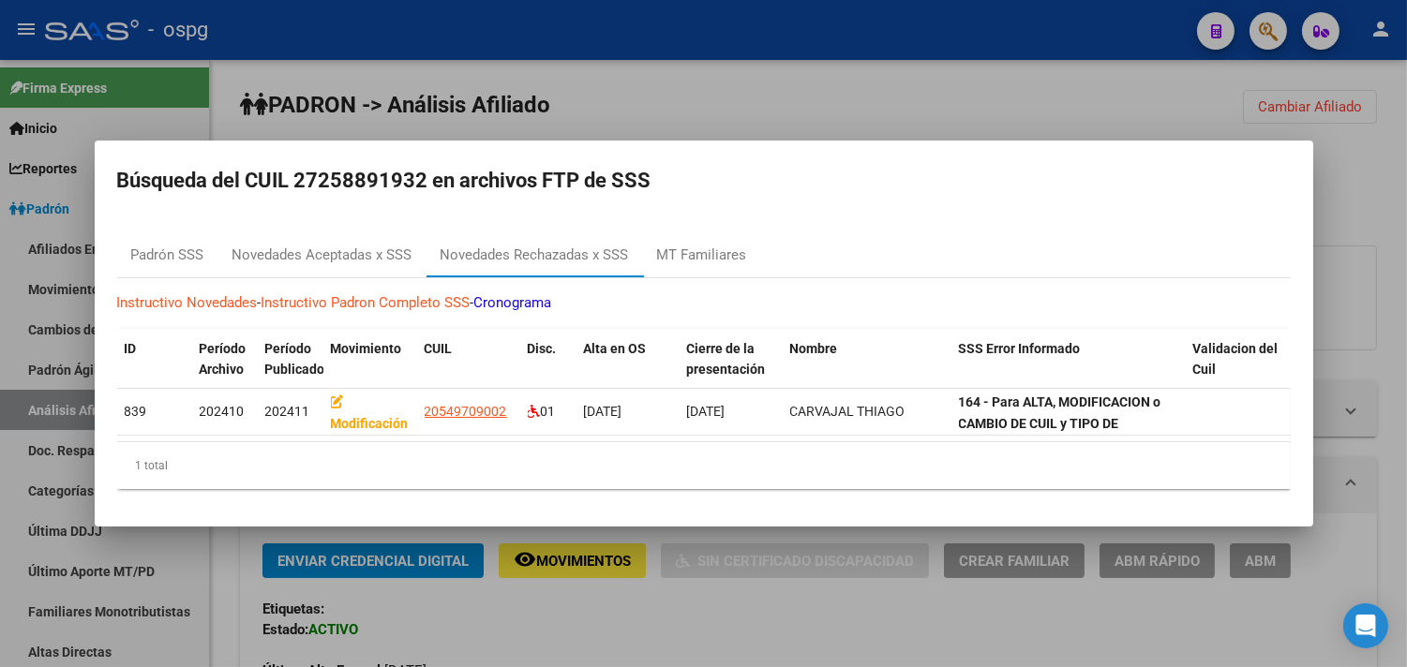
click at [763, 86] on div at bounding box center [703, 333] width 1407 height 667
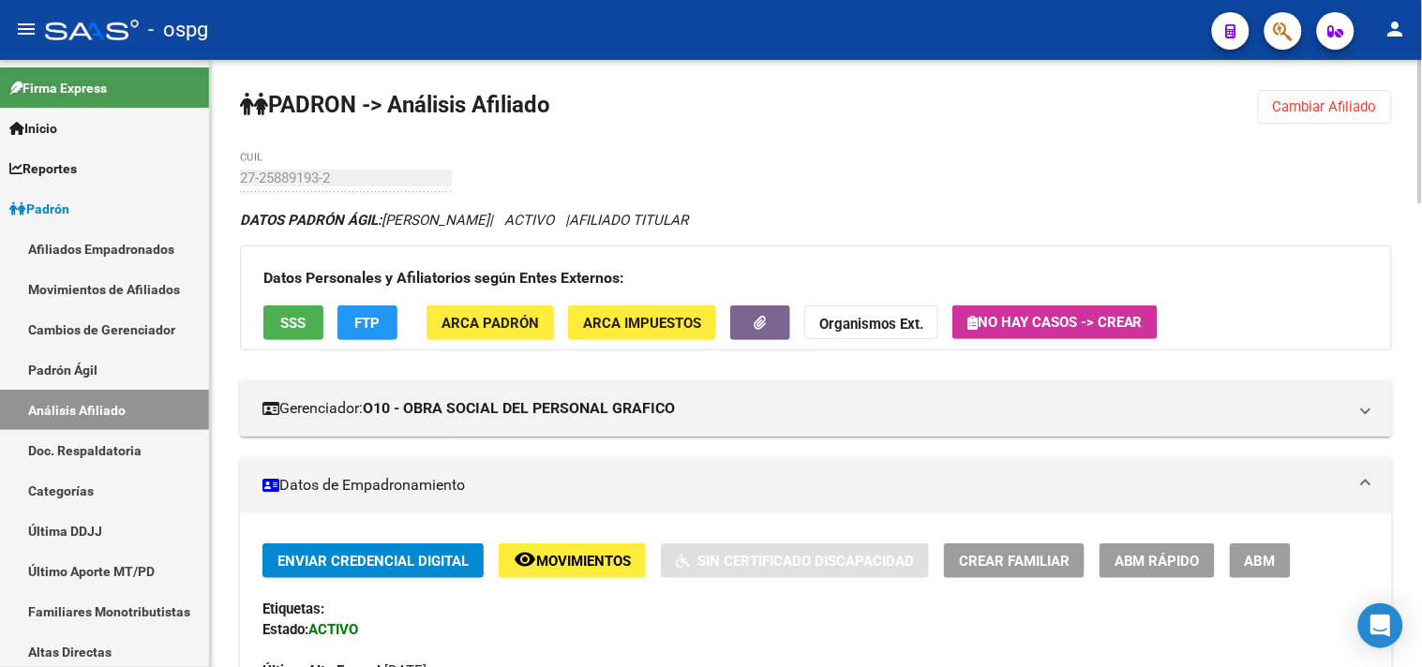
click at [363, 330] on span "FTP" at bounding box center [367, 323] width 25 height 17
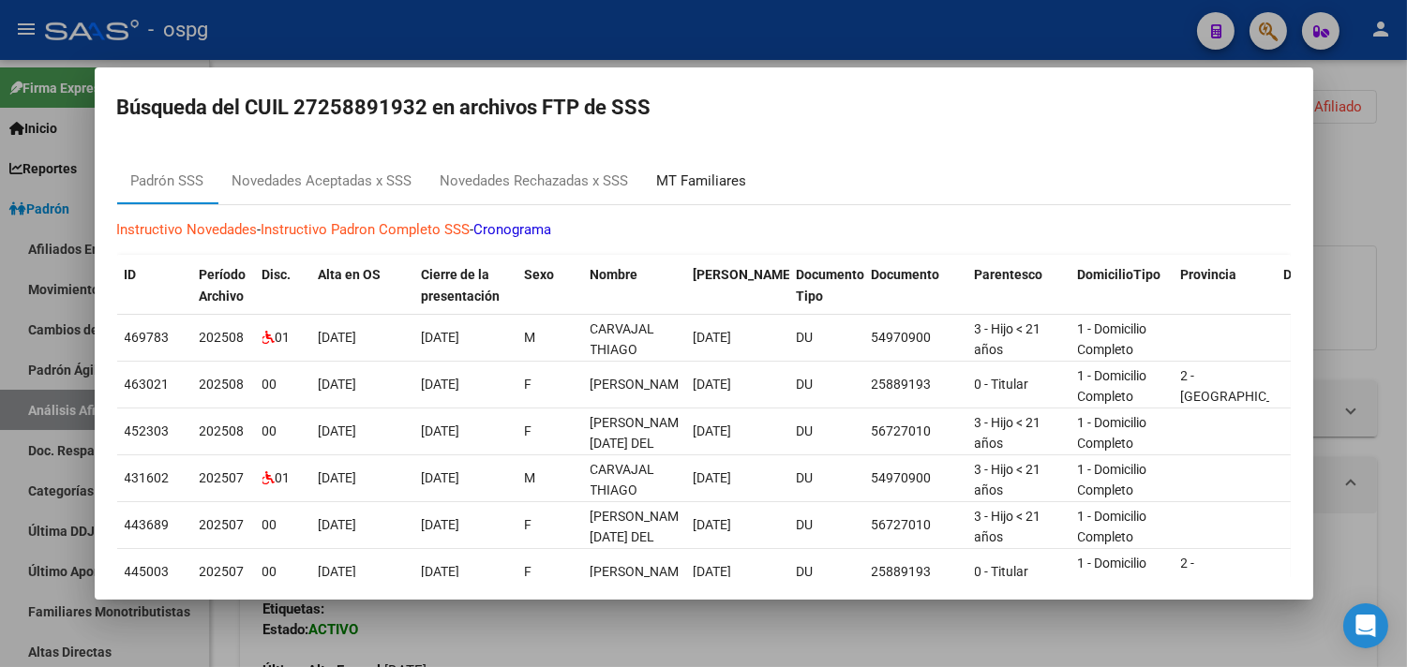
click at [684, 183] on div "MT Familiares" at bounding box center [702, 182] width 90 height 22
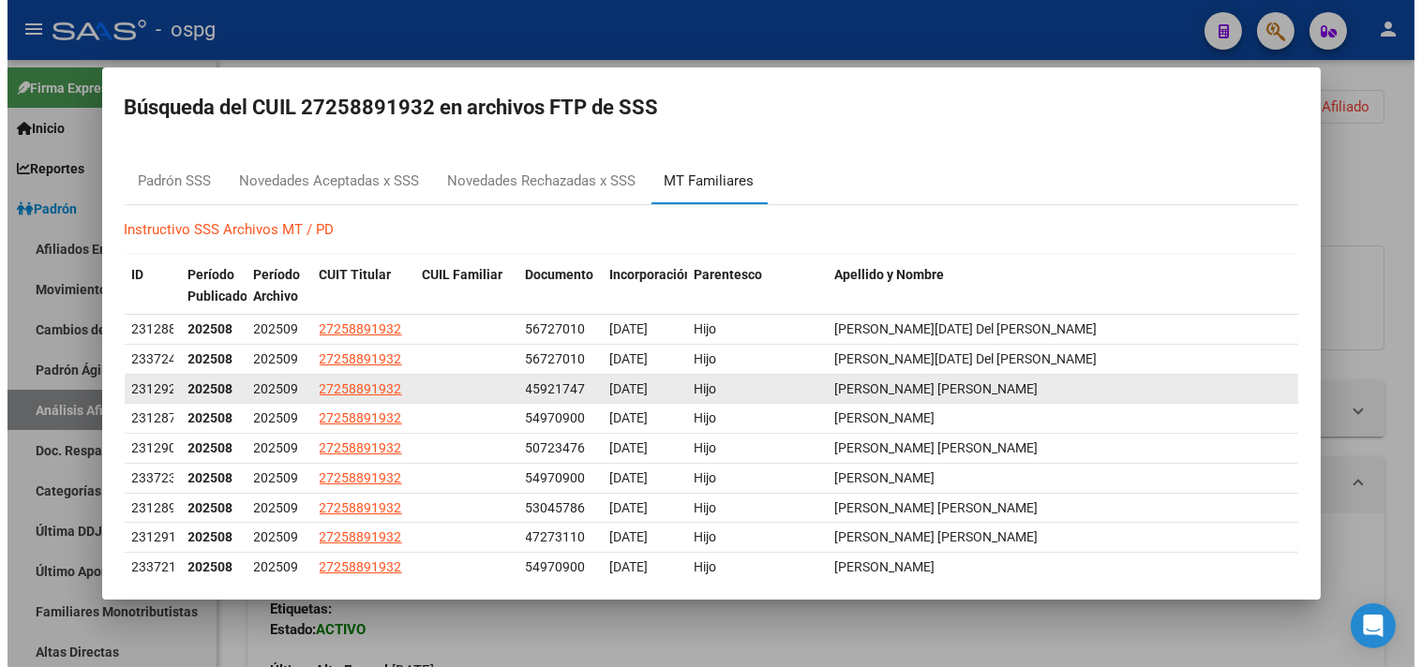
scroll to position [103, 0]
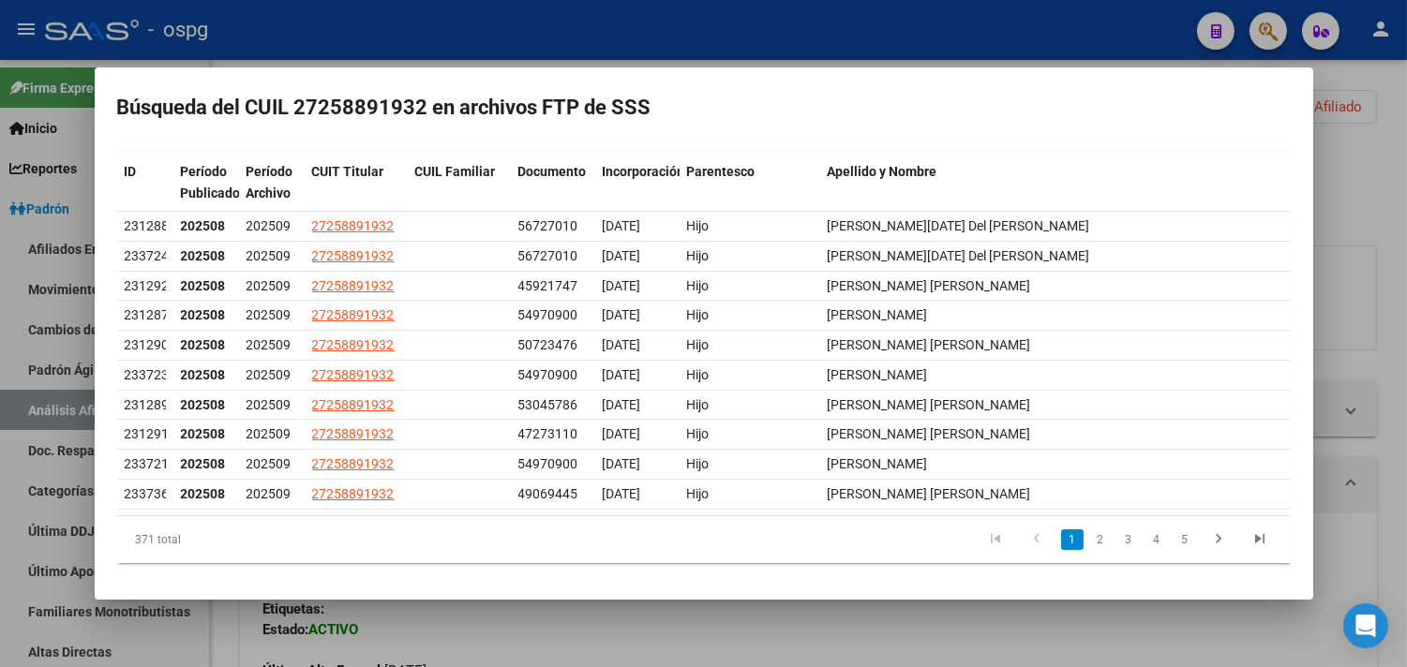
click at [706, 20] on div at bounding box center [703, 333] width 1407 height 667
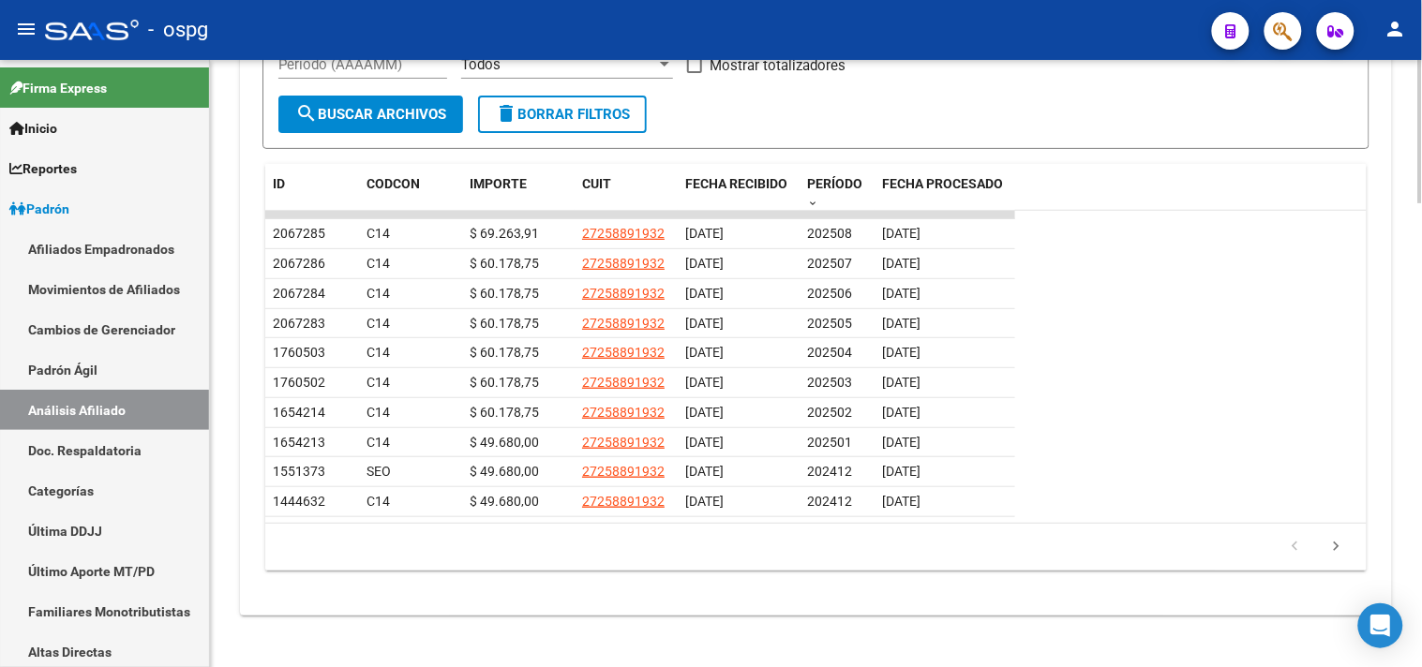
scroll to position [1970, 0]
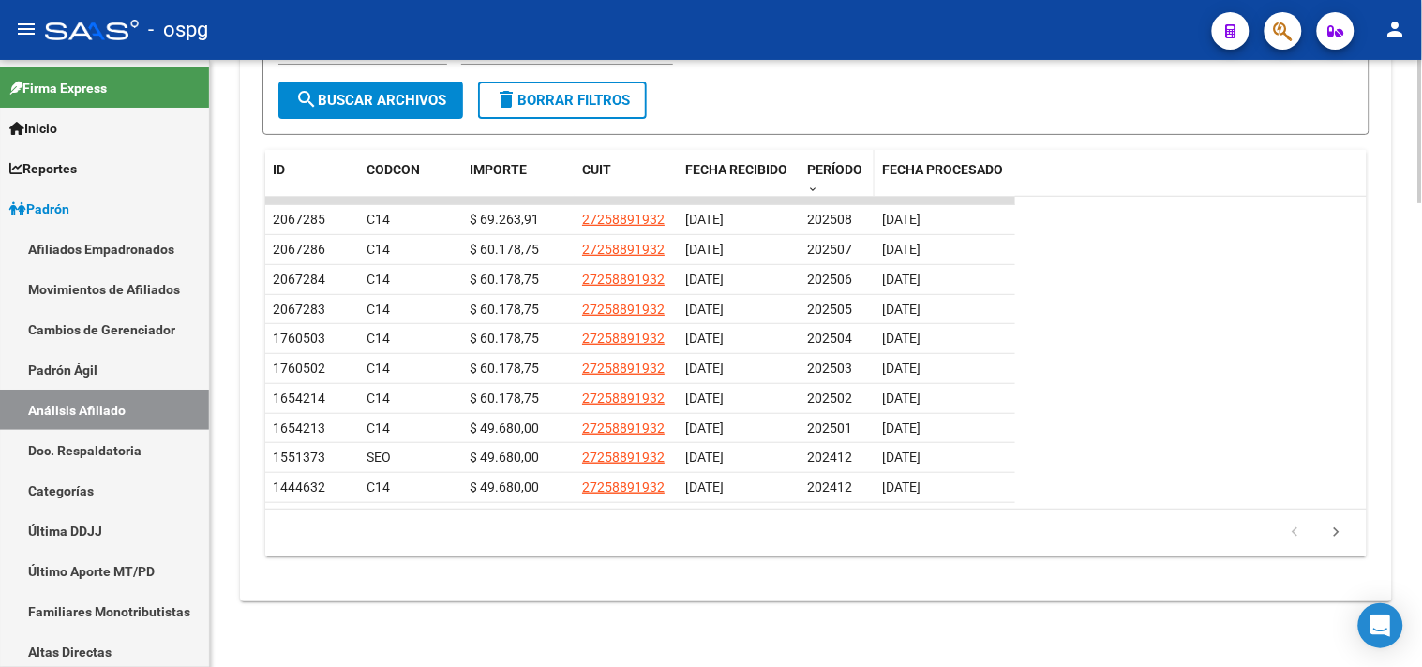
click at [855, 162] on span "PERÍODO" at bounding box center [834, 169] width 55 height 15
click at [844, 162] on span "PERÍODO" at bounding box center [834, 169] width 55 height 15
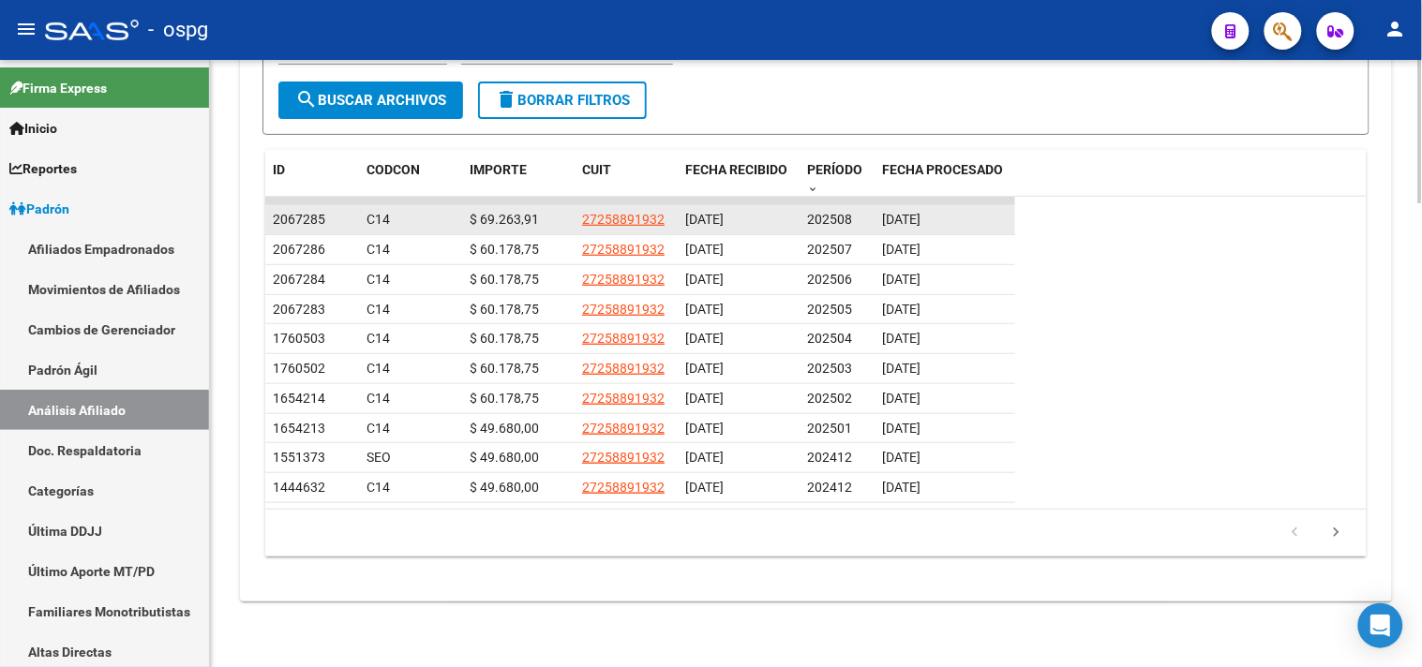
drag, startPoint x: 582, startPoint y: 217, endPoint x: 667, endPoint y: 220, distance: 85.4
click at [667, 220] on div "27258891932" at bounding box center [626, 220] width 88 height 22
copy span "27258891932"
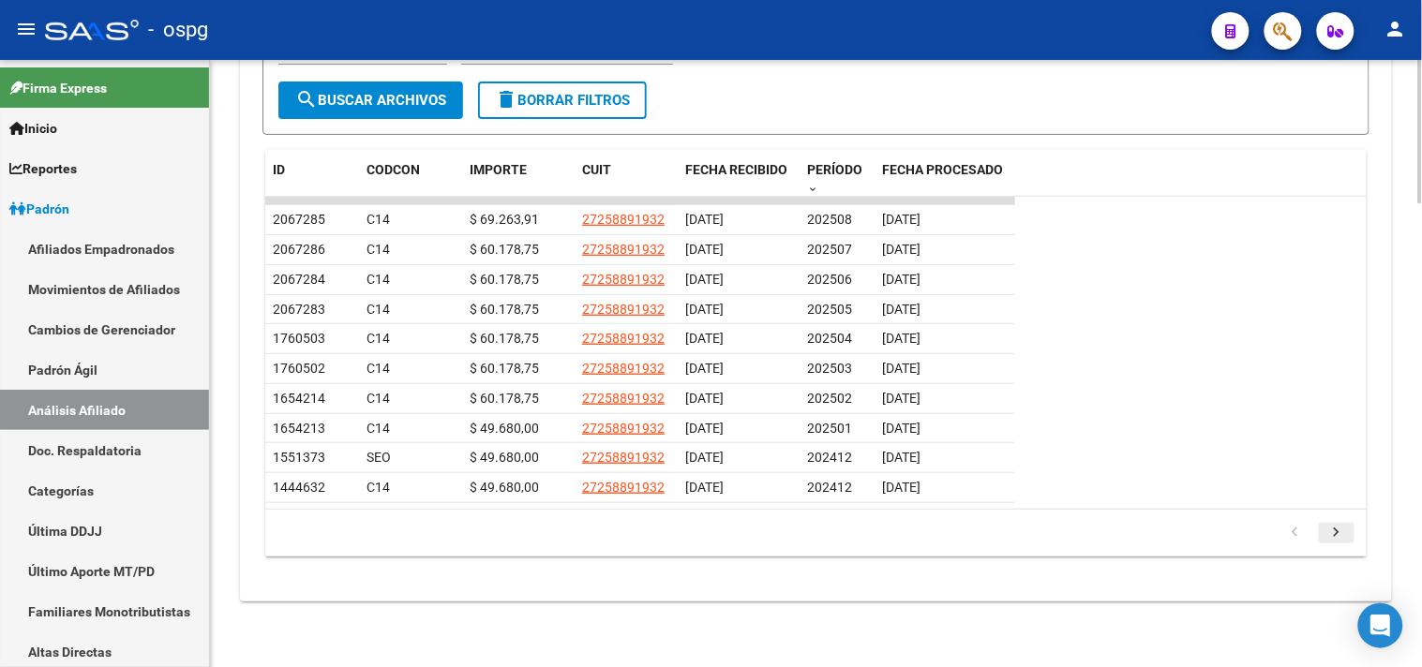
click at [1341, 536] on icon "go to next page" at bounding box center [1337, 535] width 24 height 22
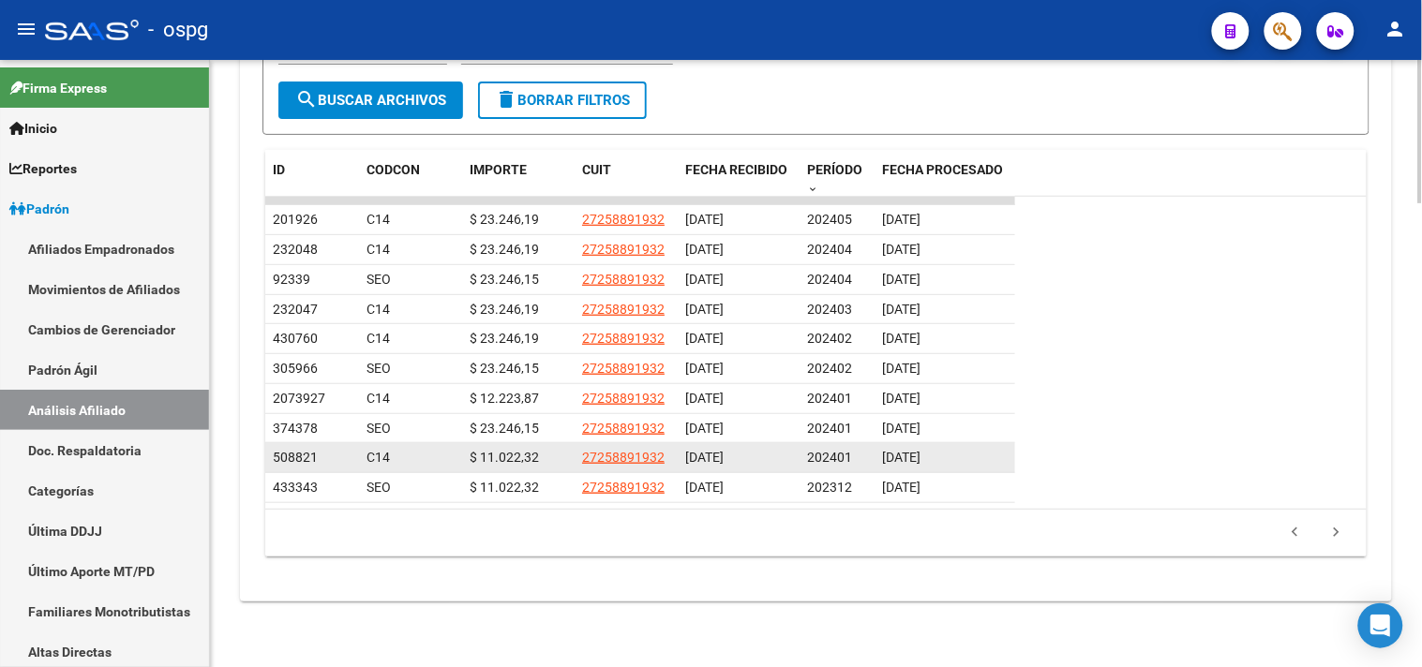
scroll to position [1866, 0]
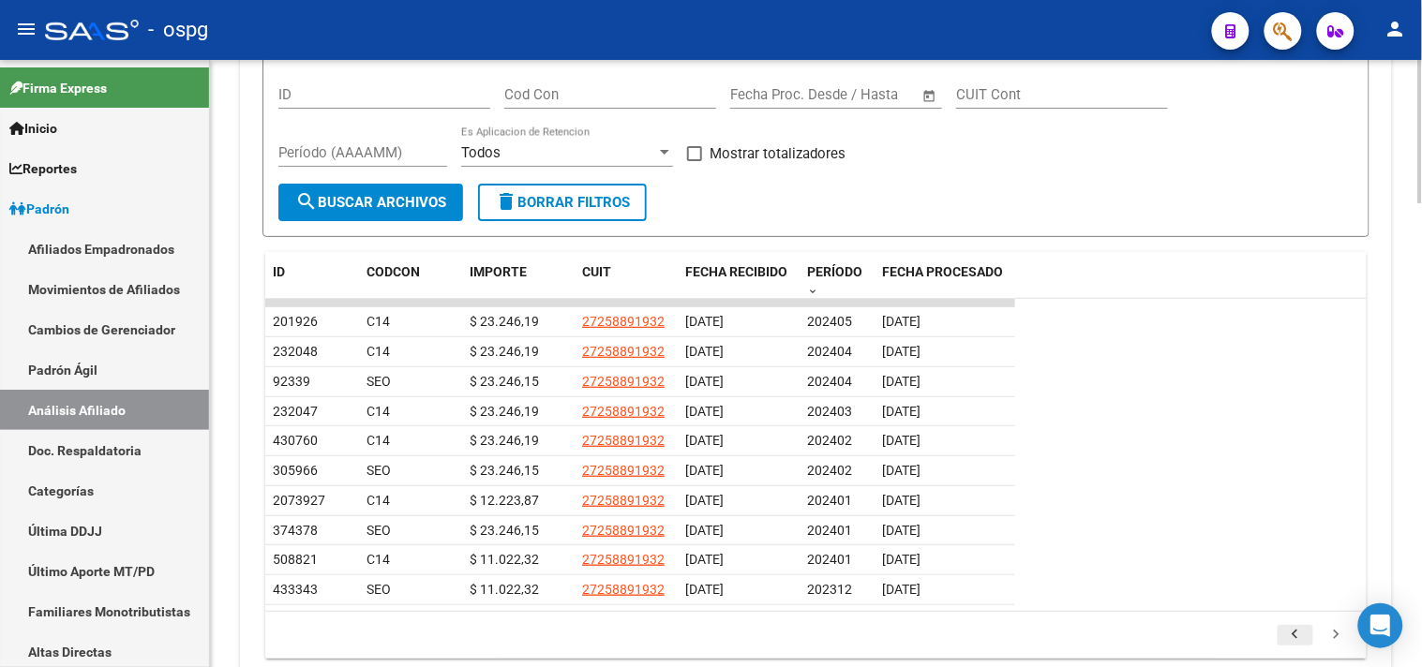
click at [1294, 637] on icon "go to previous page" at bounding box center [1295, 637] width 24 height 22
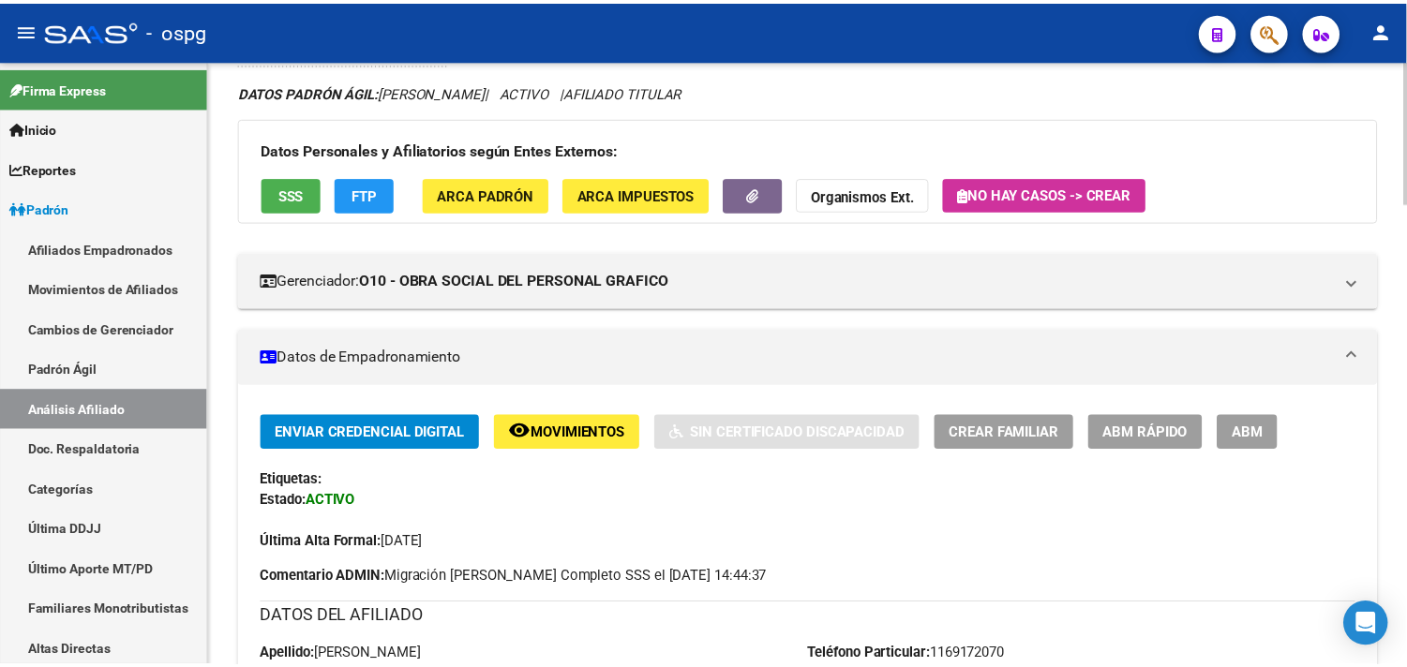
scroll to position [0, 0]
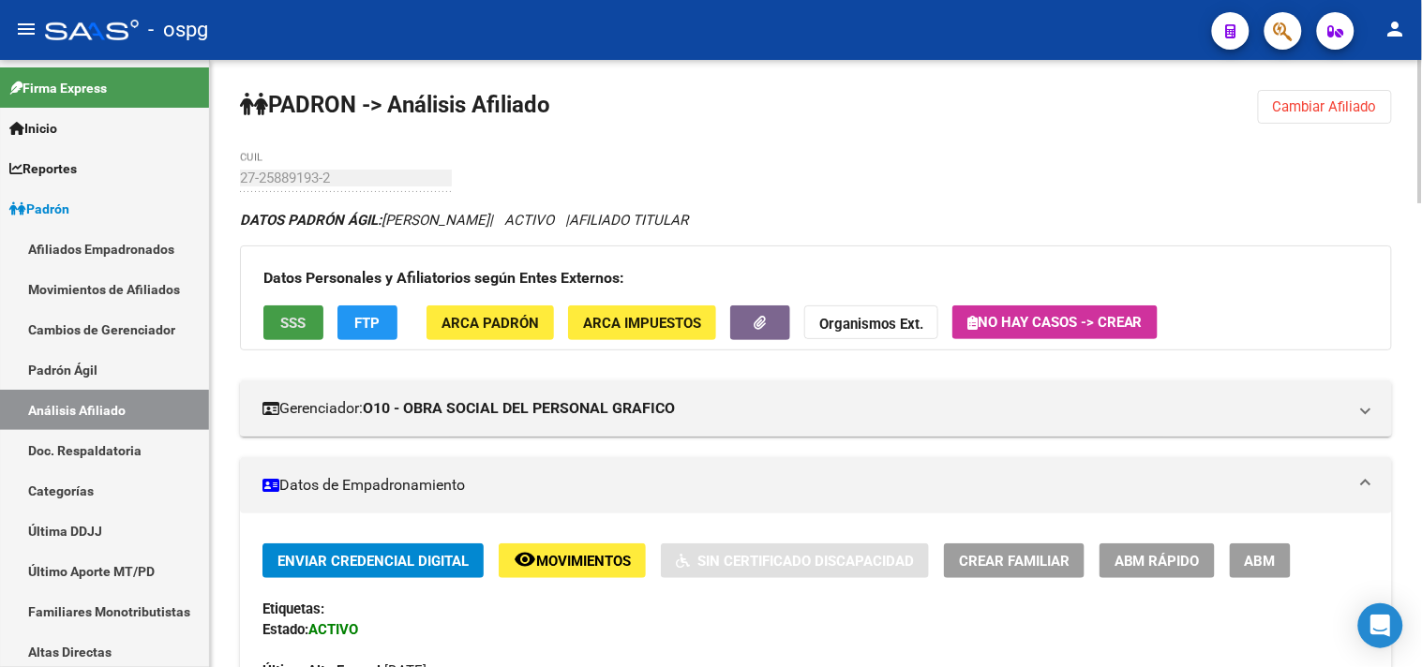
click at [284, 321] on span "SSS" at bounding box center [293, 323] width 25 height 17
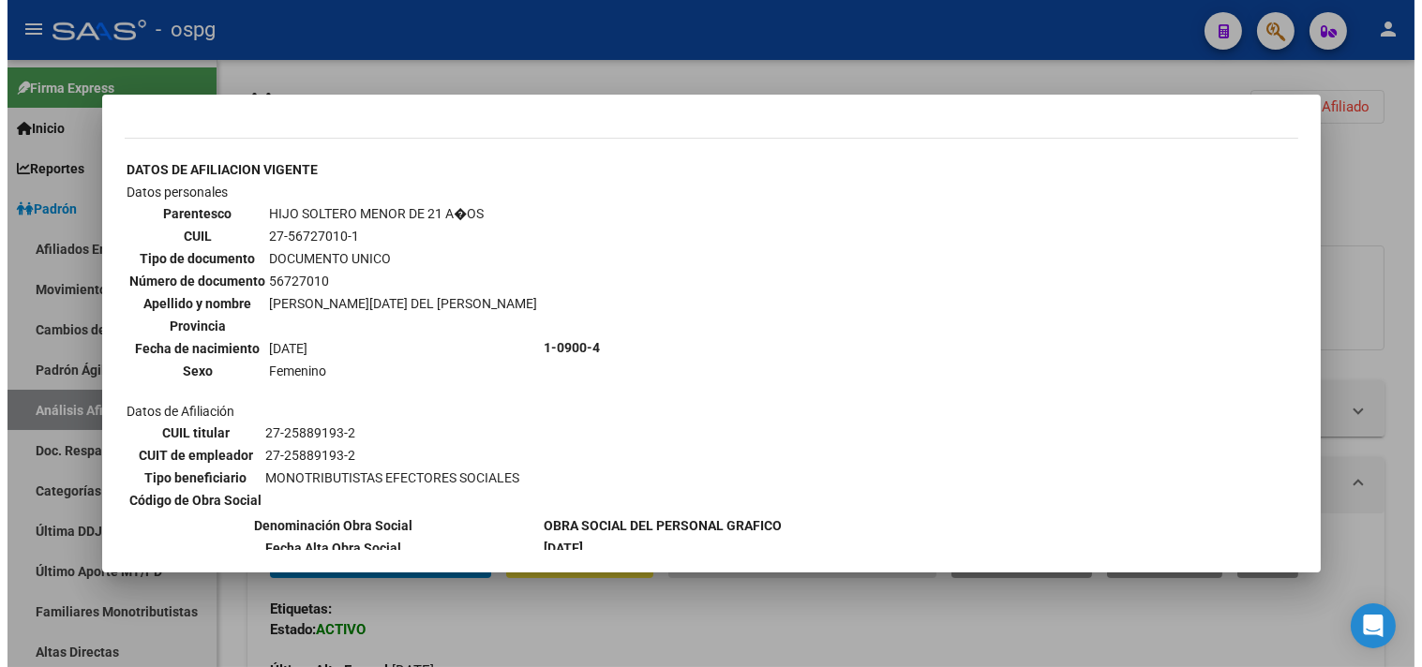
scroll to position [1017, 0]
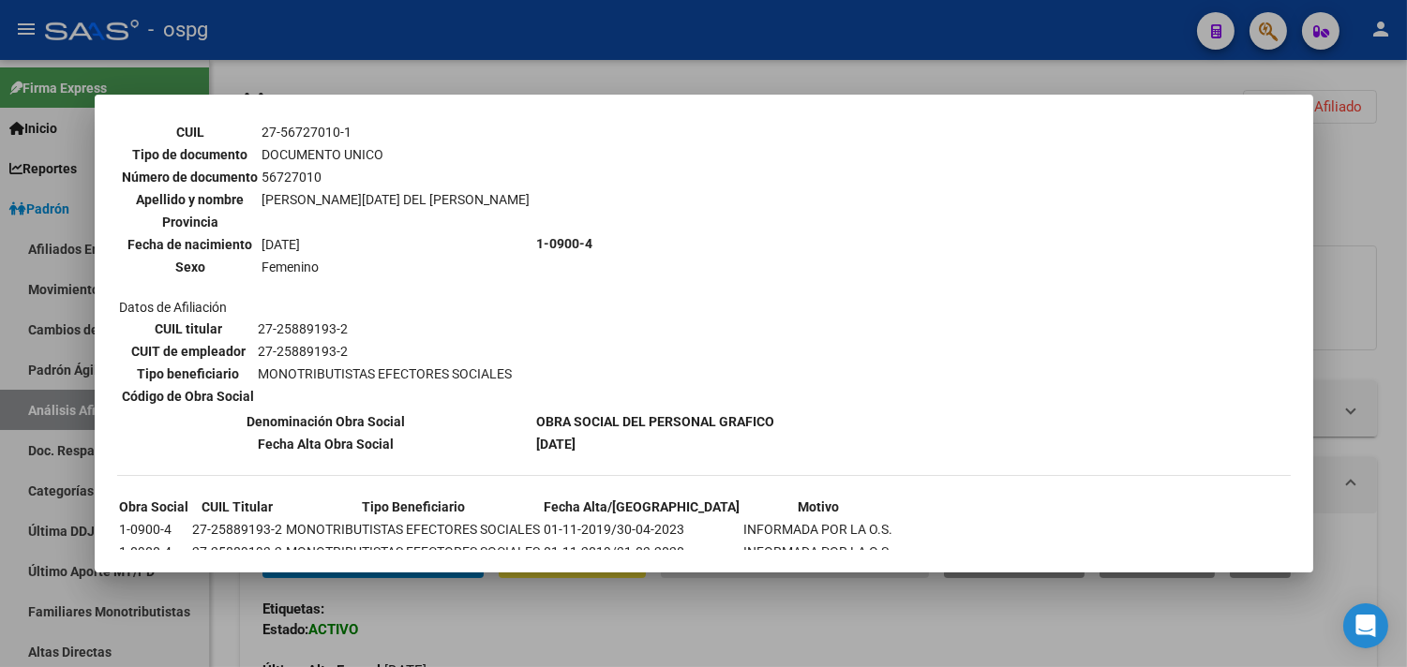
click at [1394, 320] on div at bounding box center [703, 333] width 1407 height 667
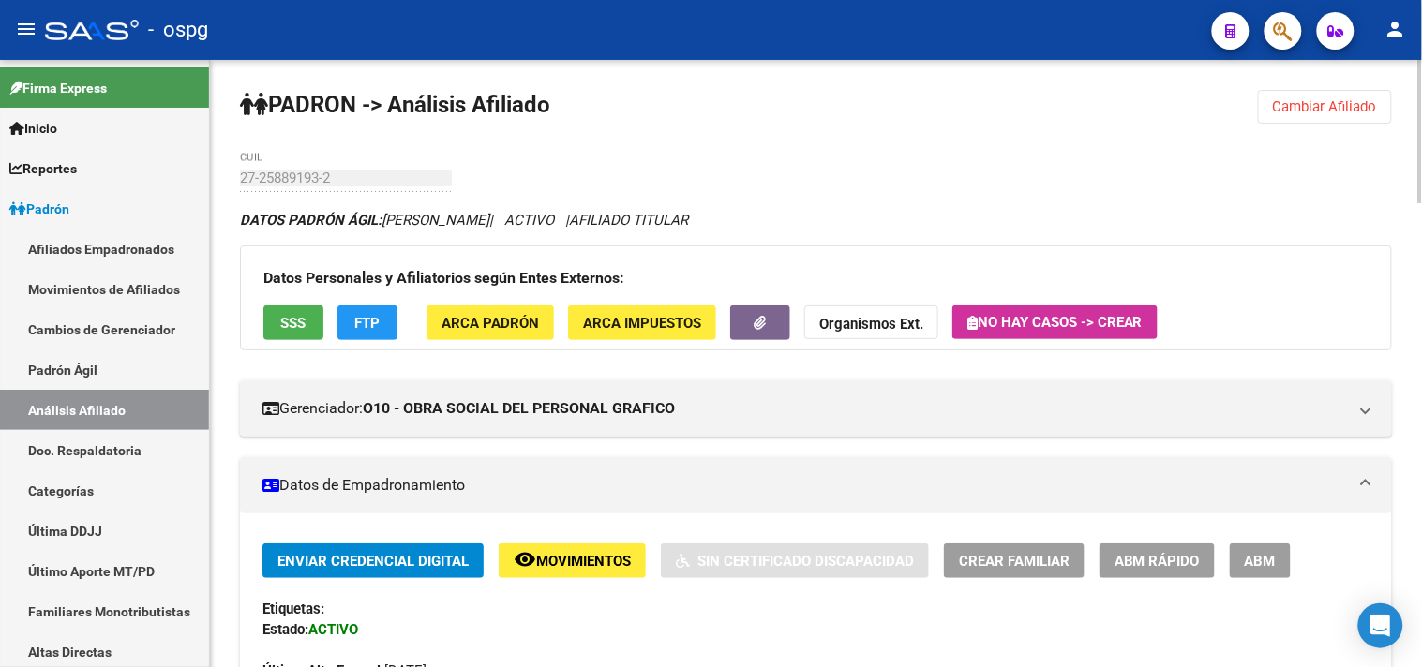
click at [867, 331] on strong "Organismos Ext." at bounding box center [871, 324] width 104 height 17
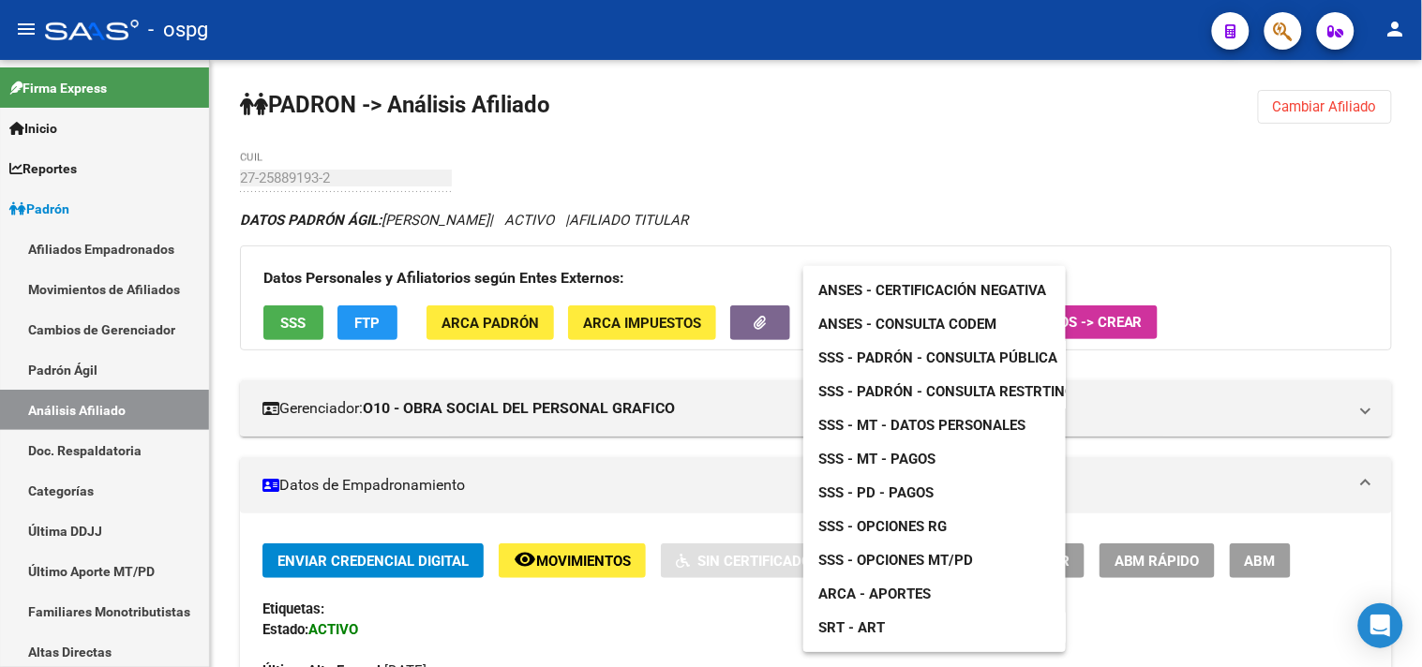
click at [913, 324] on span "ANSES - Consulta CODEM" at bounding box center [907, 324] width 178 height 17
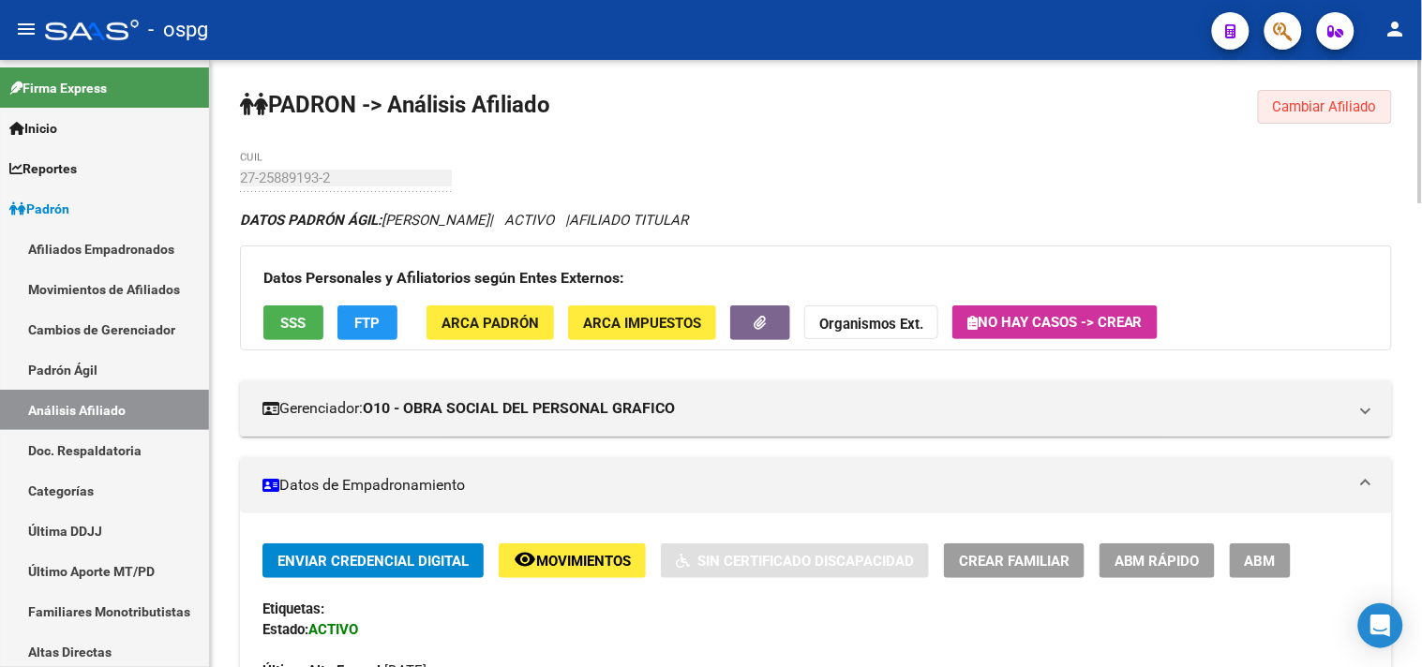
click at [1333, 104] on span "Cambiar Afiliado" at bounding box center [1325, 106] width 104 height 17
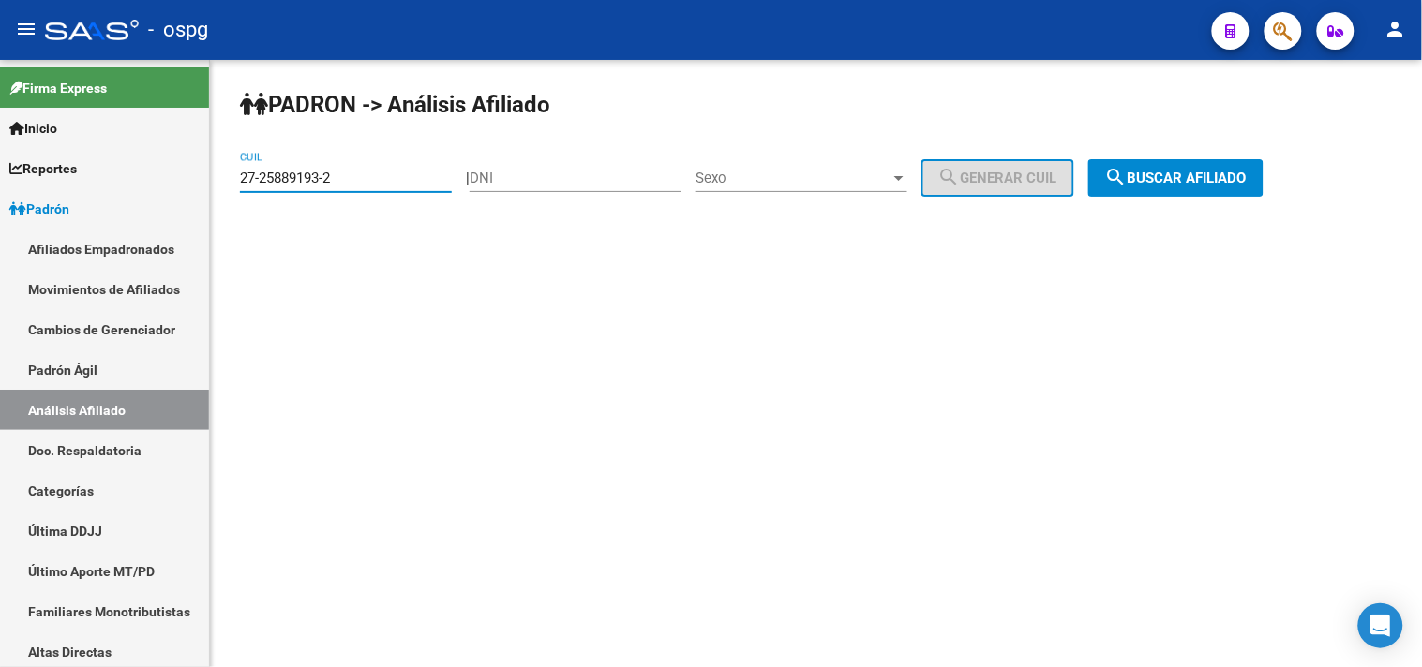
drag, startPoint x: 394, startPoint y: 181, endPoint x: 211, endPoint y: 171, distance: 183.1
click at [211, 171] on div "[PERSON_NAME] -> Análisis Afiliado 27-25889193-2 CUIL | DNI Sexo Sexo search Ge…" at bounding box center [816, 158] width 1212 height 197
paste input "0-46568785"
type input "20-46568785-2"
click at [1197, 174] on span "search Buscar afiliado" at bounding box center [1176, 178] width 142 height 17
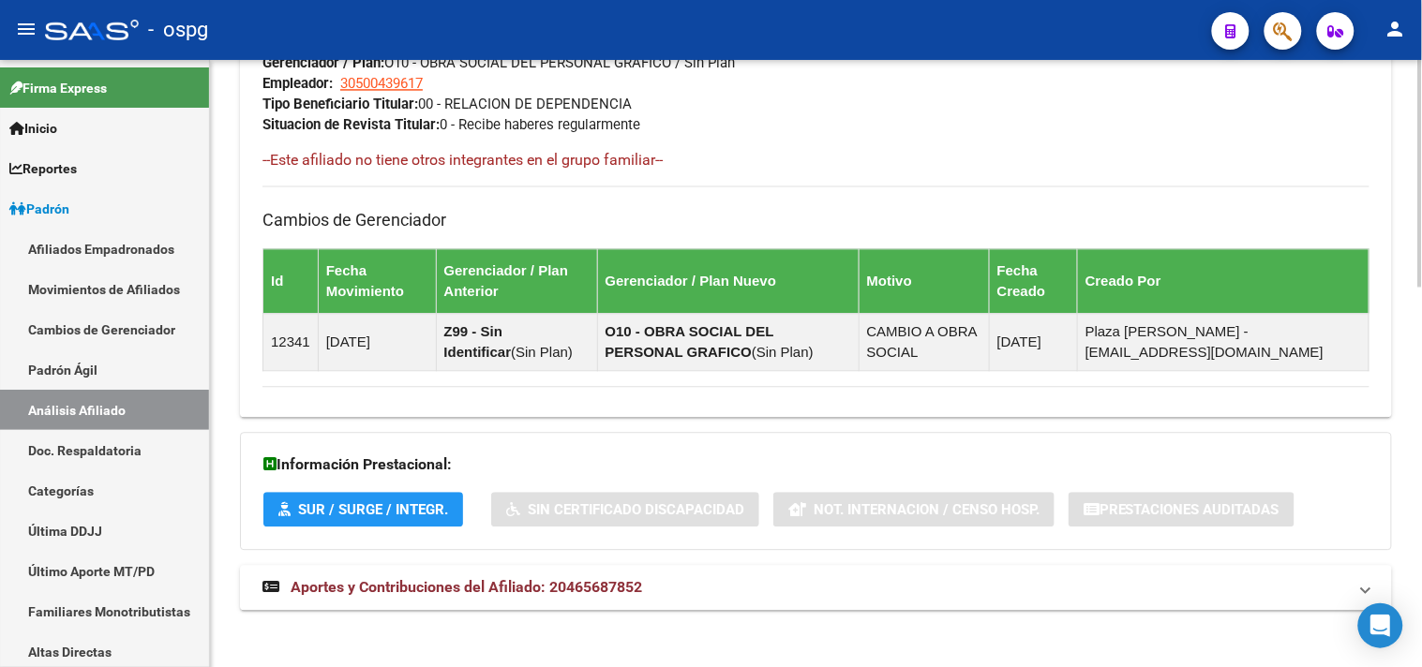
scroll to position [1015, 0]
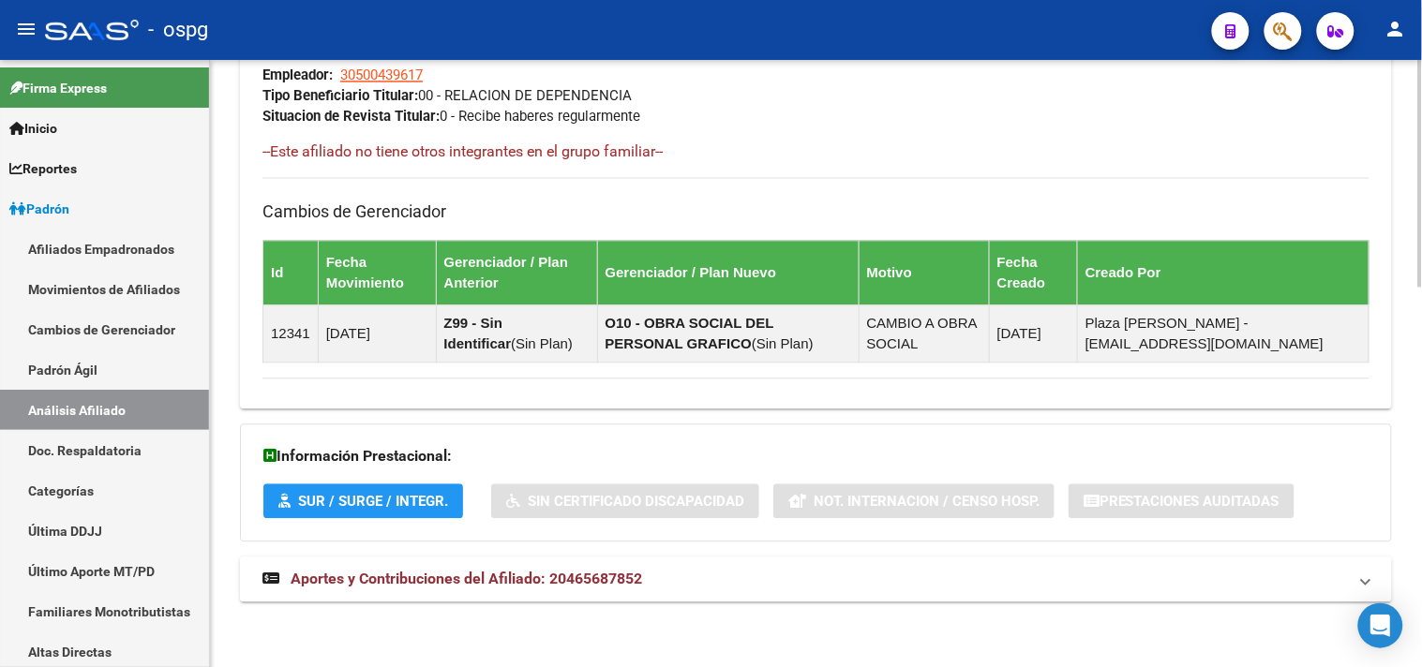
click at [471, 587] on span "Aportes y Contribuciones del Afiliado: 20465687852" at bounding box center [467, 579] width 352 height 18
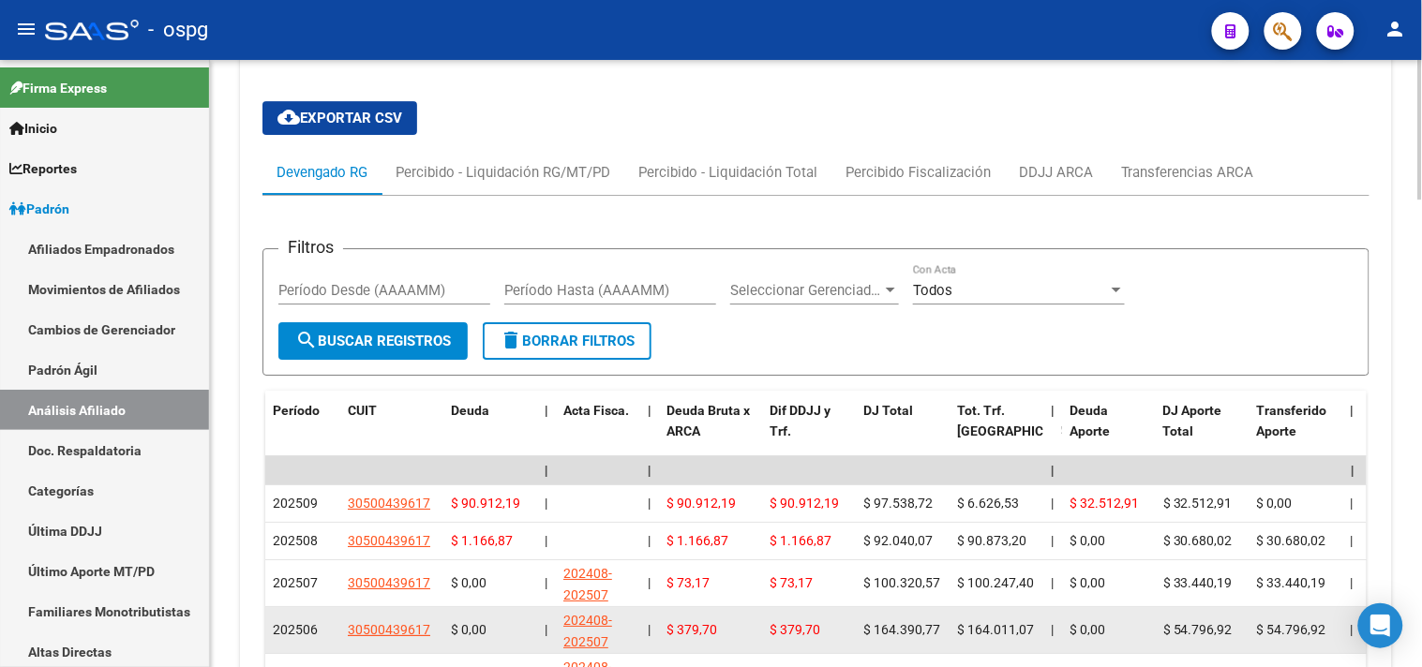
scroll to position [1601, 0]
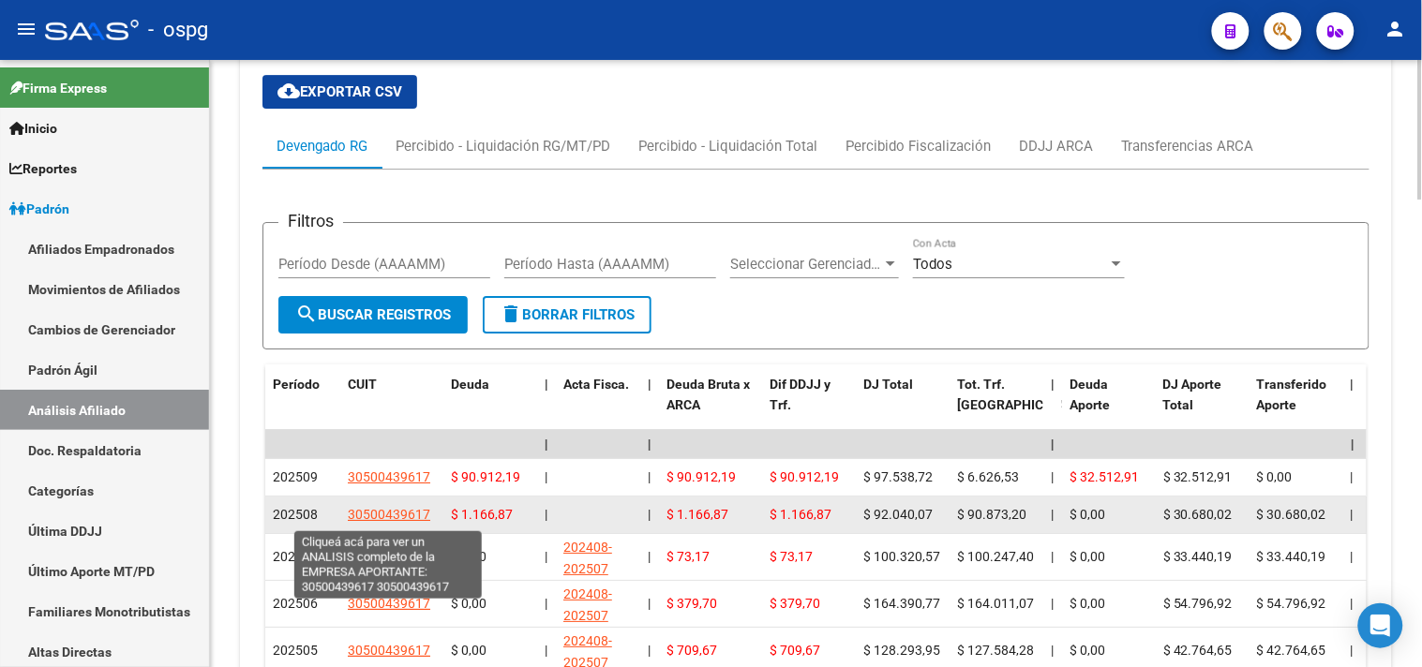
click at [377, 519] on span "30500439617" at bounding box center [389, 514] width 82 height 15
type textarea "30500439617"
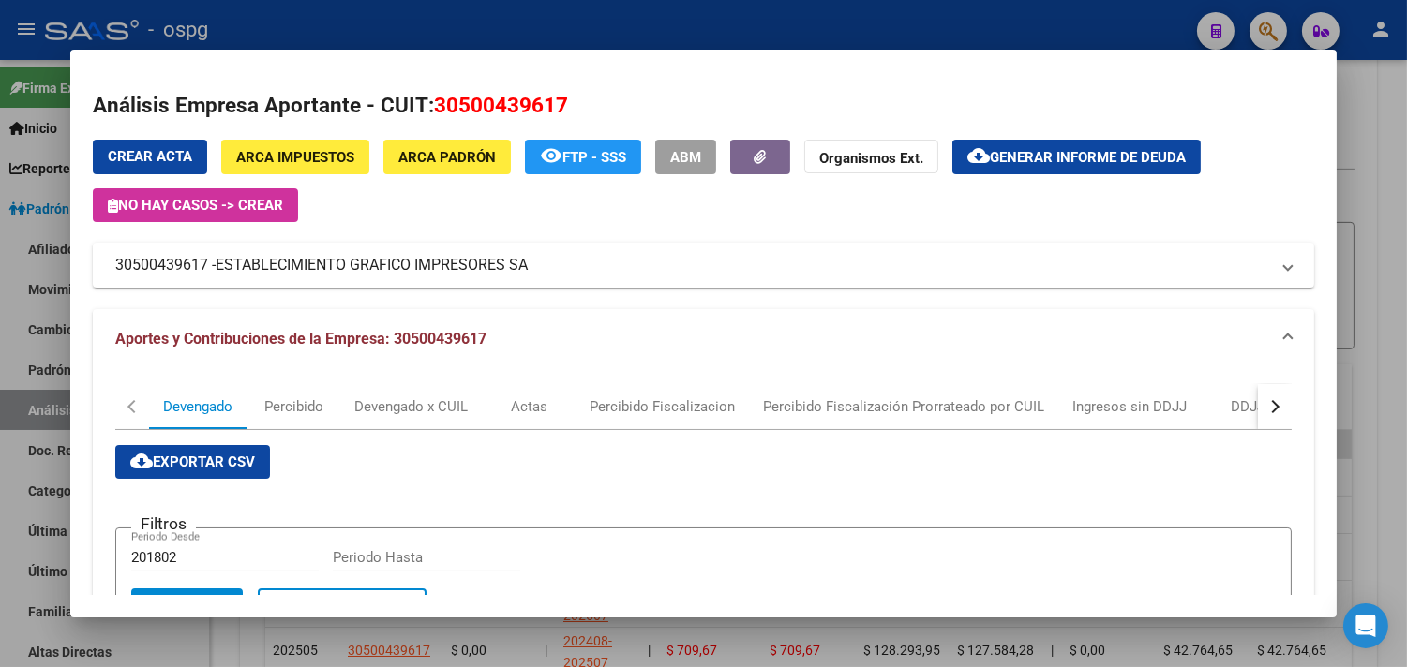
click at [1376, 173] on div at bounding box center [703, 333] width 1407 height 667
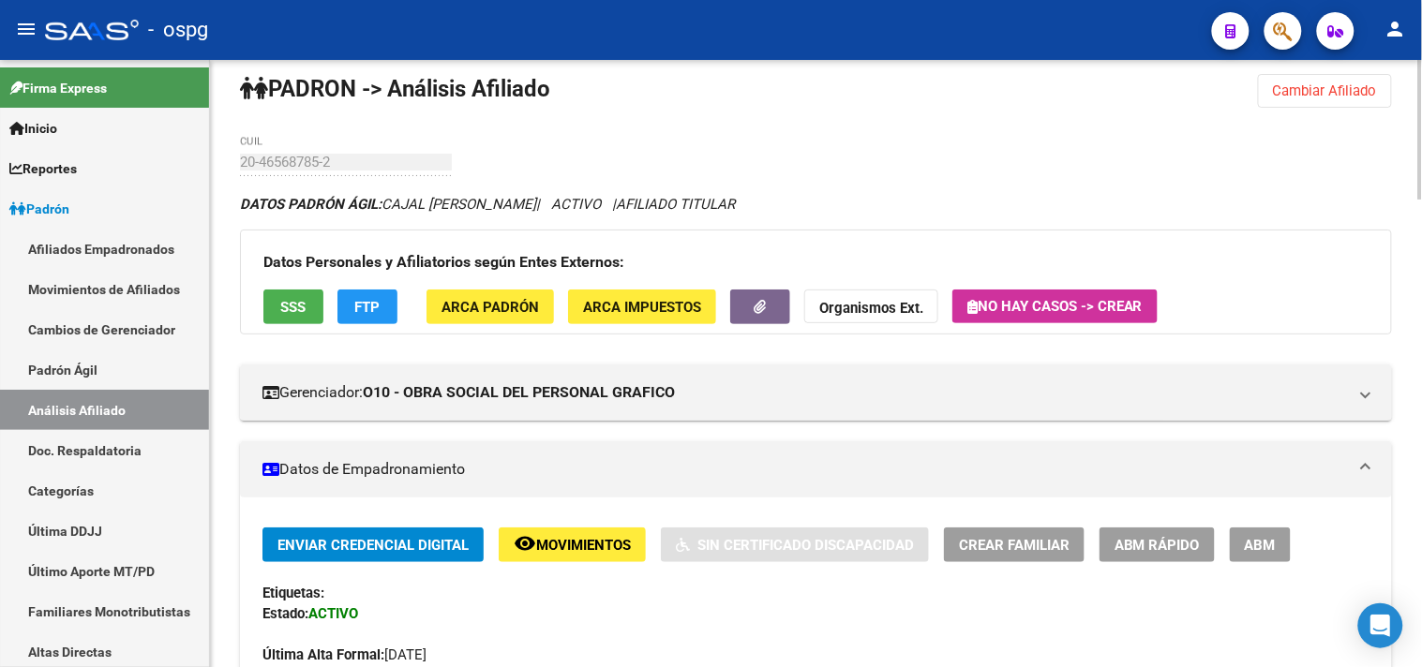
scroll to position [0, 0]
